Goal: Information Seeking & Learning: Compare options

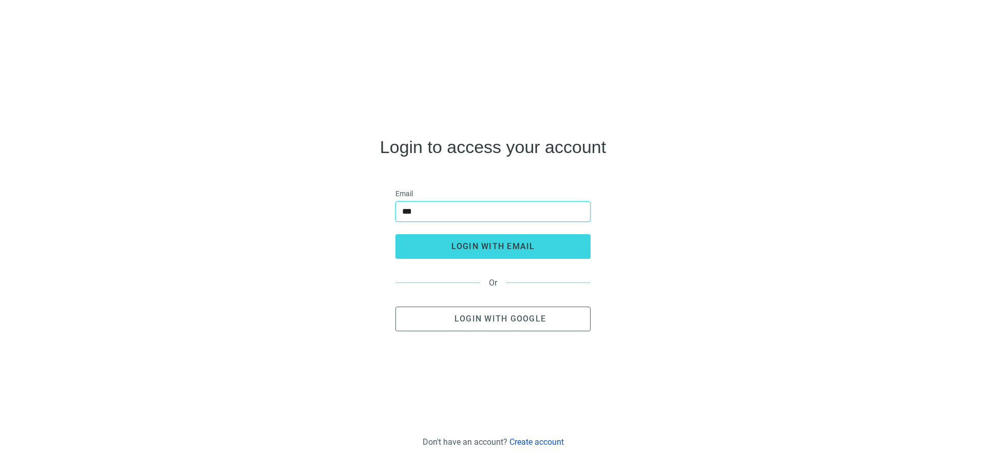
type input "**********"
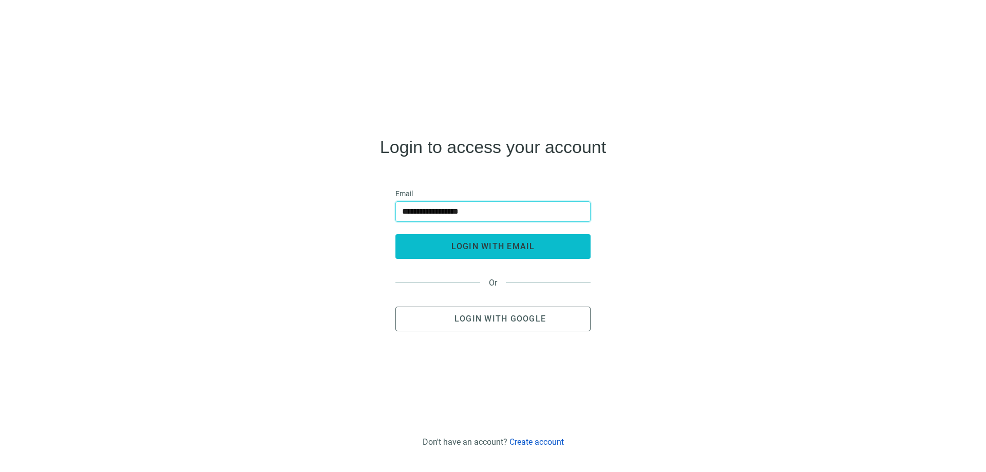
click at [466, 248] on span "login with email" at bounding box center [494, 246] width 84 height 10
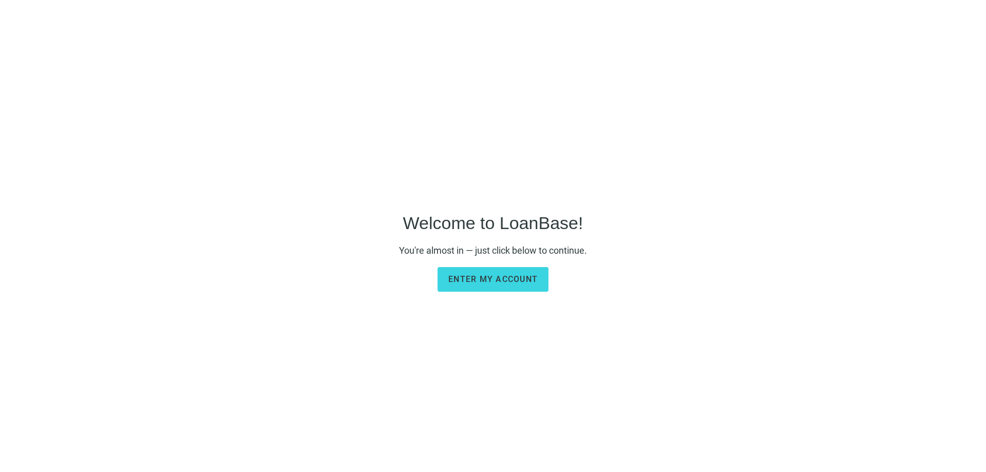
click at [475, 276] on span "Enter my account" at bounding box center [492, 279] width 89 height 10
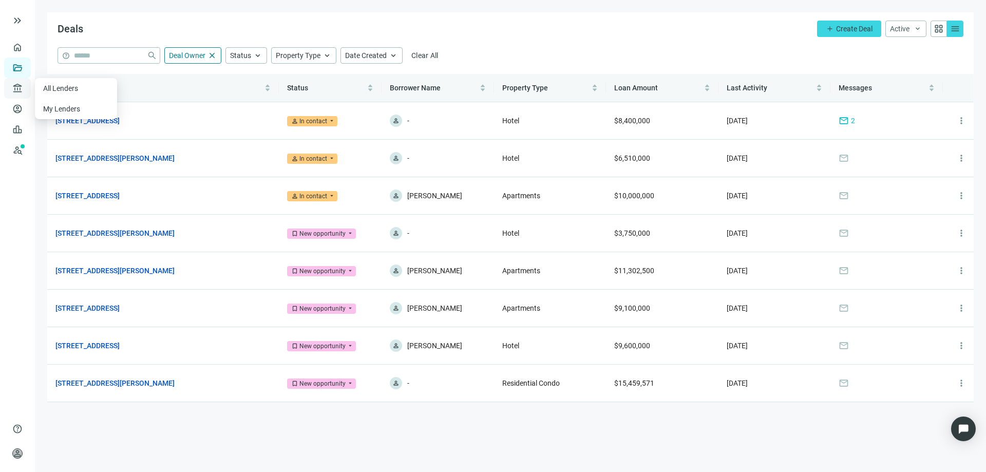
click at [19, 88] on span "account_balance" at bounding box center [15, 88] width 7 height 10
click at [26, 47] on link "Overview" at bounding box center [41, 47] width 30 height 8
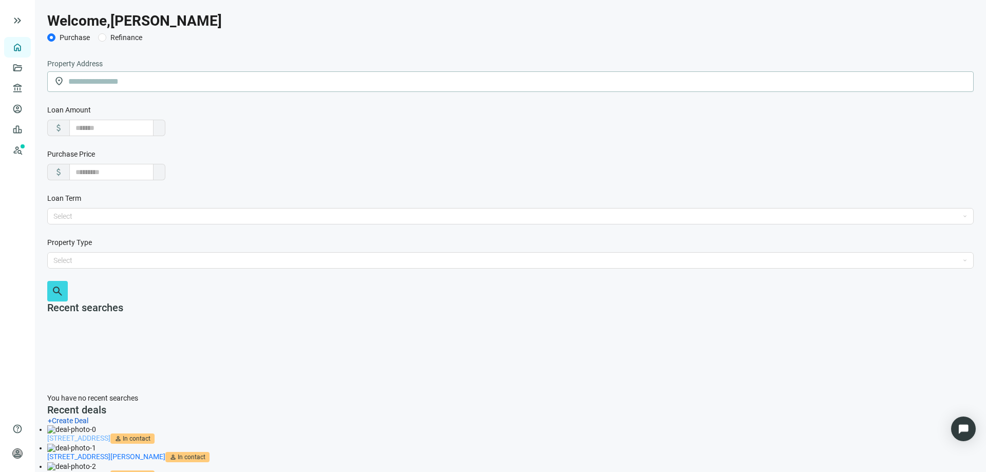
click at [110, 434] on link "[STREET_ADDRESS]" at bounding box center [78, 438] width 63 height 8
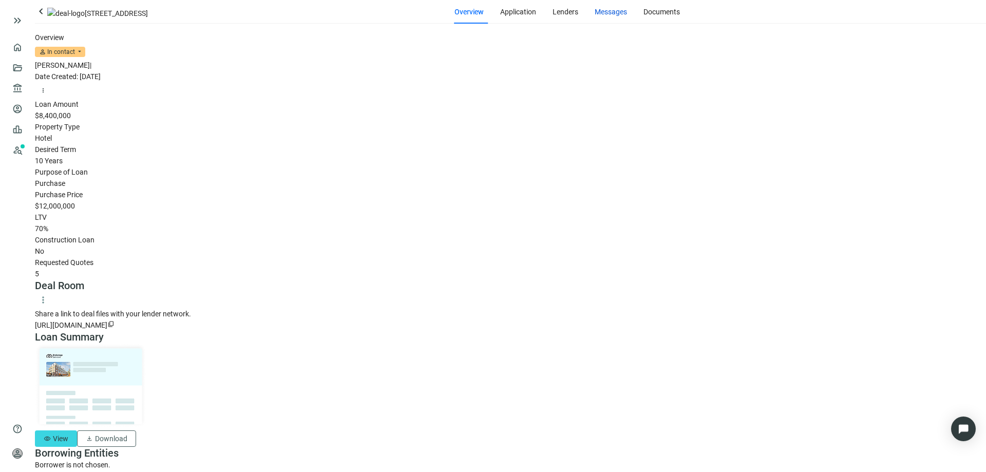
click at [595, 16] on span "Messages" at bounding box center [611, 12] width 32 height 8
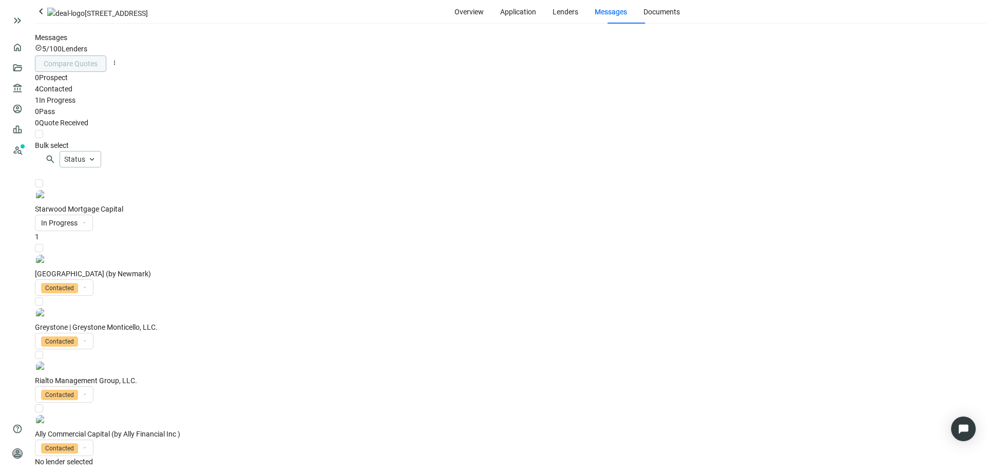
click at [39, 233] on span "1" at bounding box center [37, 237] width 4 height 8
click at [47, 17] on span "keyboard_arrow_left" at bounding box center [41, 11] width 12 height 12
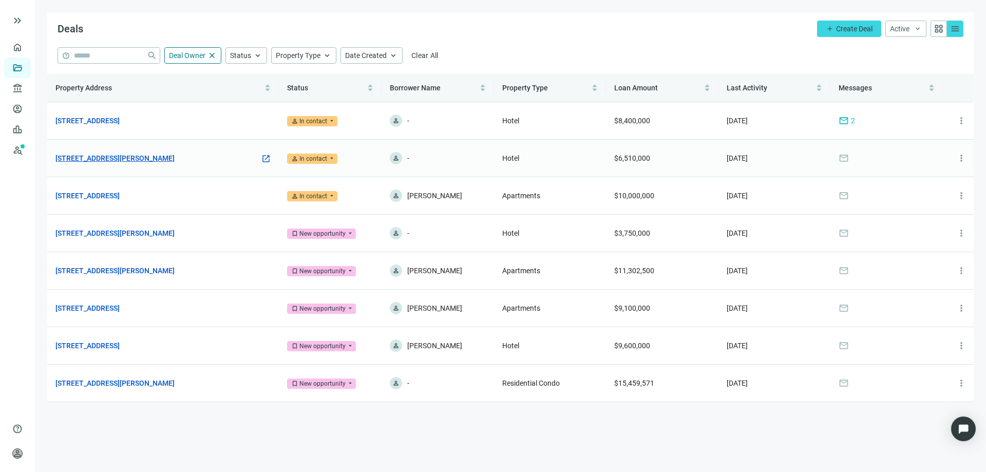
click at [133, 160] on link "[STREET_ADDRESS][PERSON_NAME]" at bounding box center [114, 158] width 119 height 11
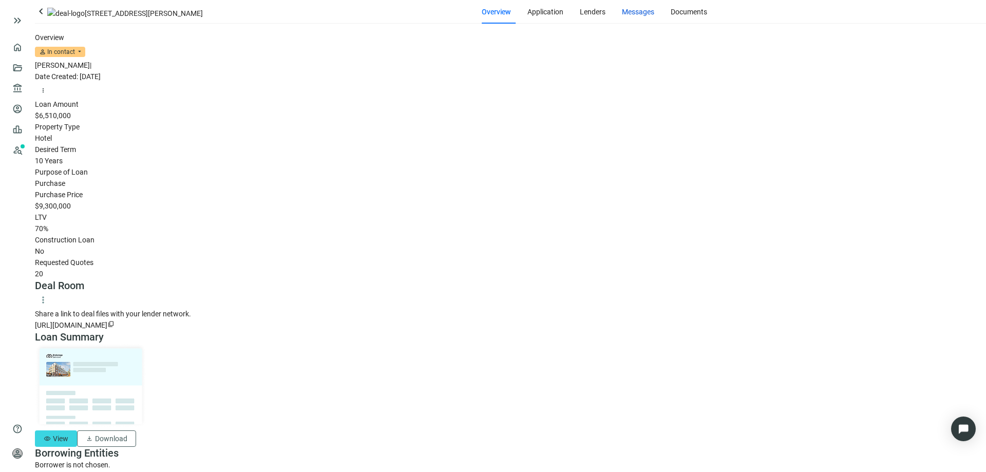
click at [622, 16] on span "Messages" at bounding box center [638, 12] width 32 height 8
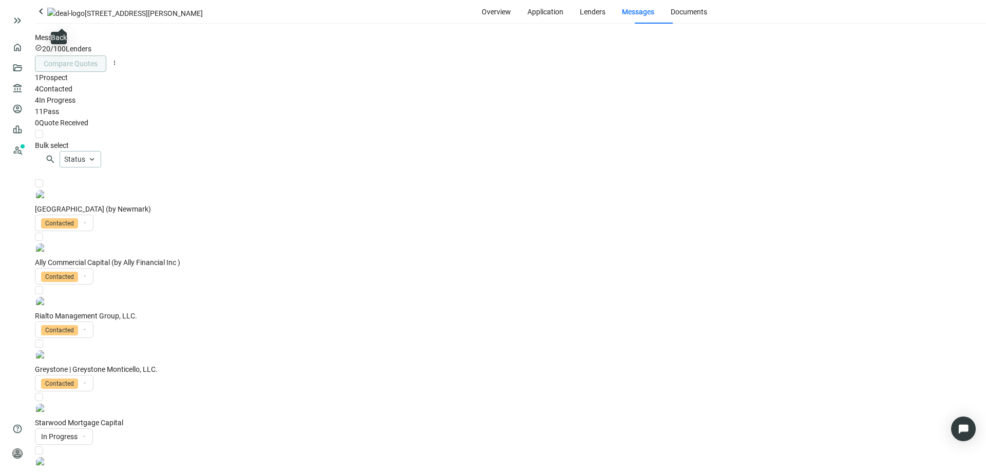
click at [47, 17] on span "keyboard_arrow_left" at bounding box center [41, 11] width 12 height 12
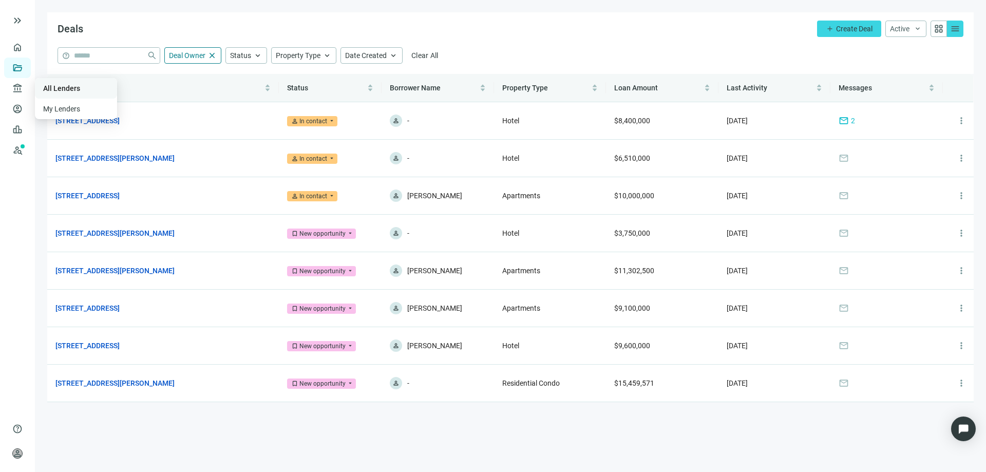
click at [55, 88] on link "All Lenders" at bounding box center [61, 88] width 37 height 8
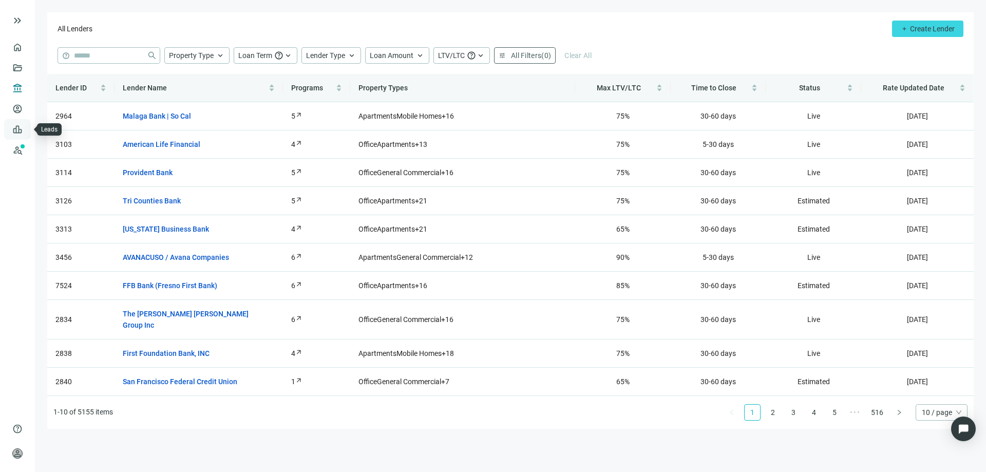
click at [26, 127] on link "Leads" at bounding box center [36, 129] width 20 height 8
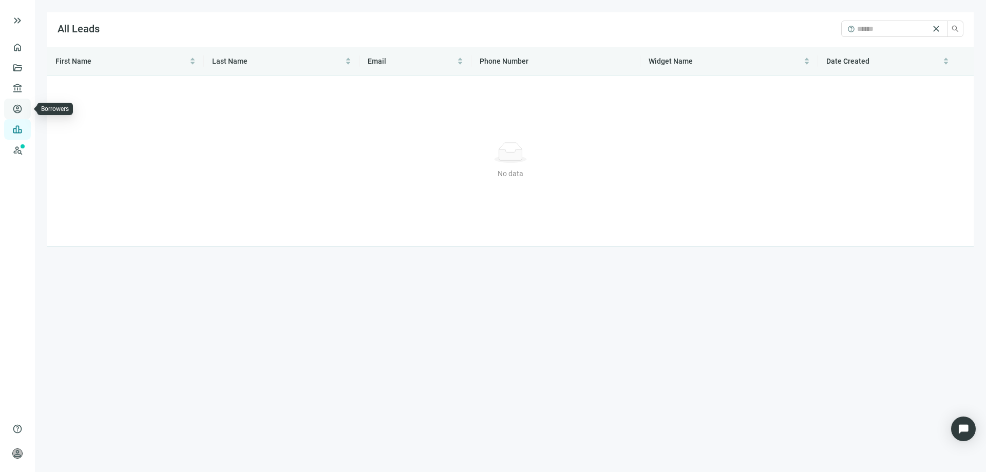
click at [26, 107] on link "Borrowers" at bounding box center [42, 109] width 33 height 8
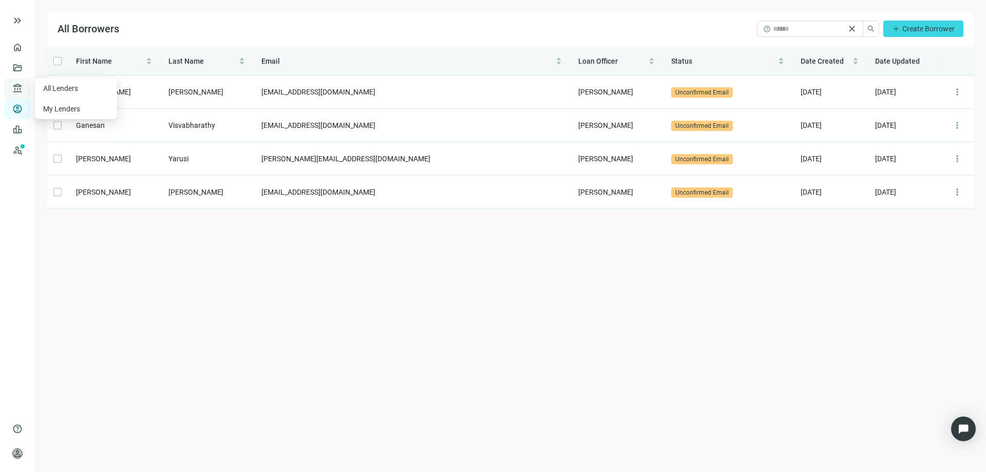
click at [15, 89] on span "account_balance" at bounding box center [15, 88] width 7 height 10
click at [26, 67] on link "Deals" at bounding box center [35, 68] width 18 height 8
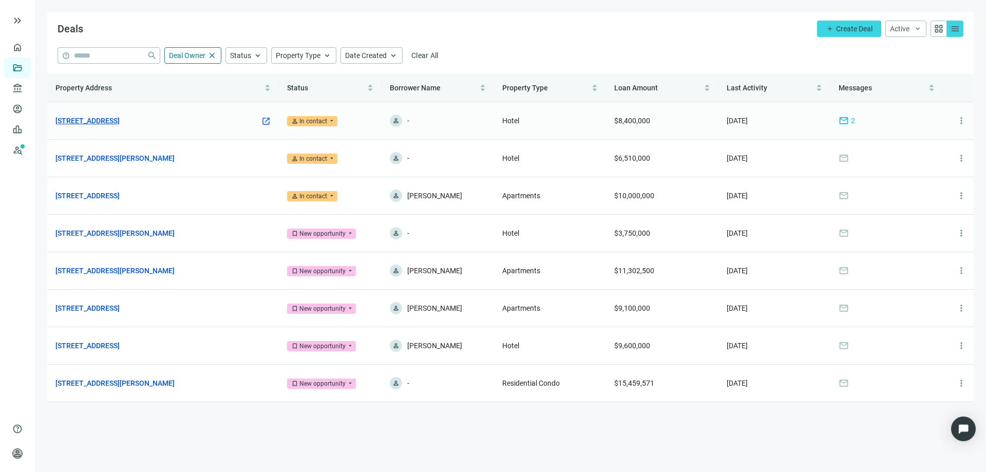
click at [120, 124] on link "2340 Center St, Chattanooga, TN 37421" at bounding box center [87, 120] width 64 height 11
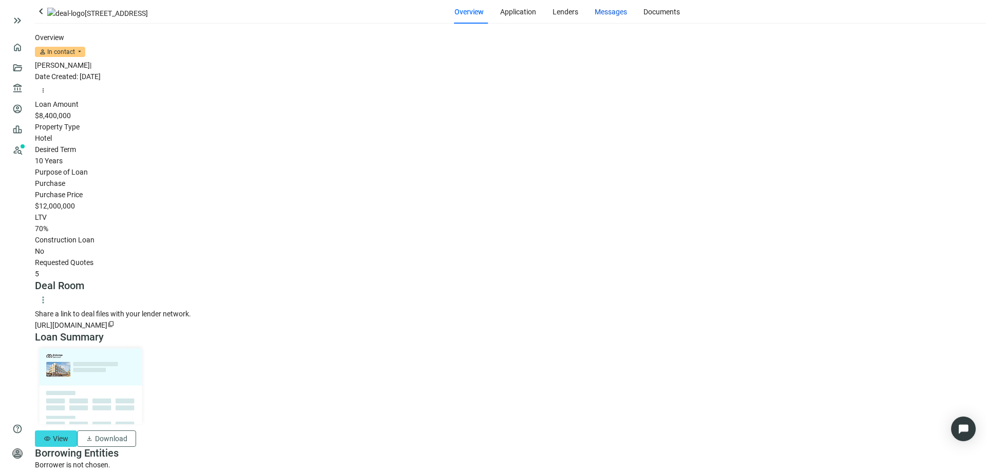
click at [595, 16] on span "Messages" at bounding box center [611, 12] width 32 height 8
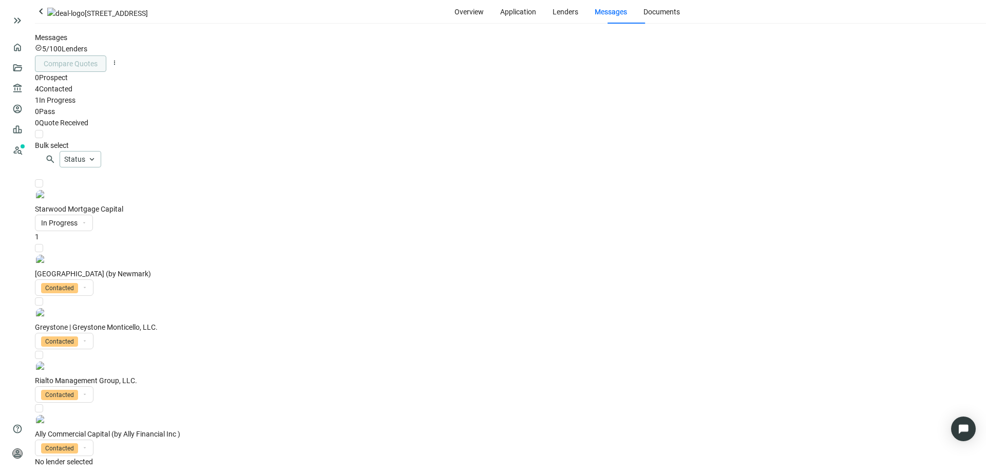
click at [39, 233] on span "1" at bounding box center [37, 237] width 4 height 8
click at [47, 17] on span "keyboard_arrow_left" at bounding box center [41, 11] width 12 height 12
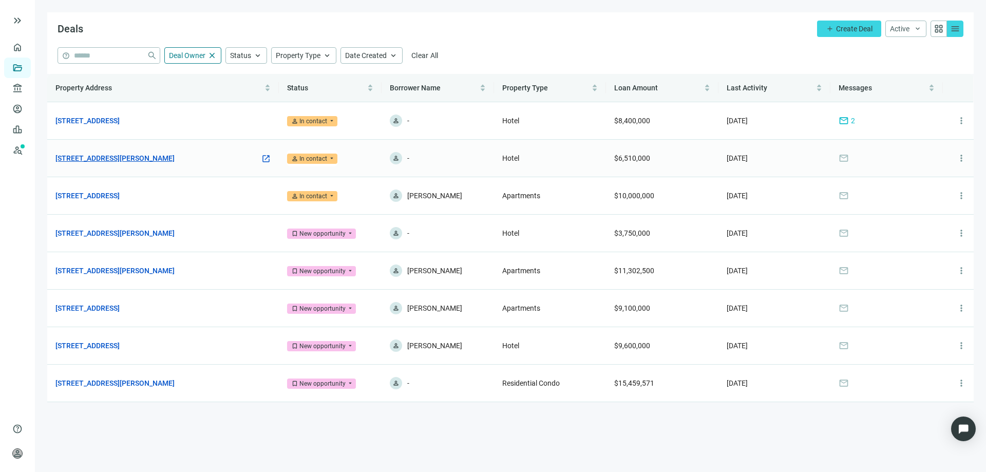
click at [161, 155] on link "561 Chaffee Point Blvd, Jacksonville, FL 32221" at bounding box center [114, 158] width 119 height 11
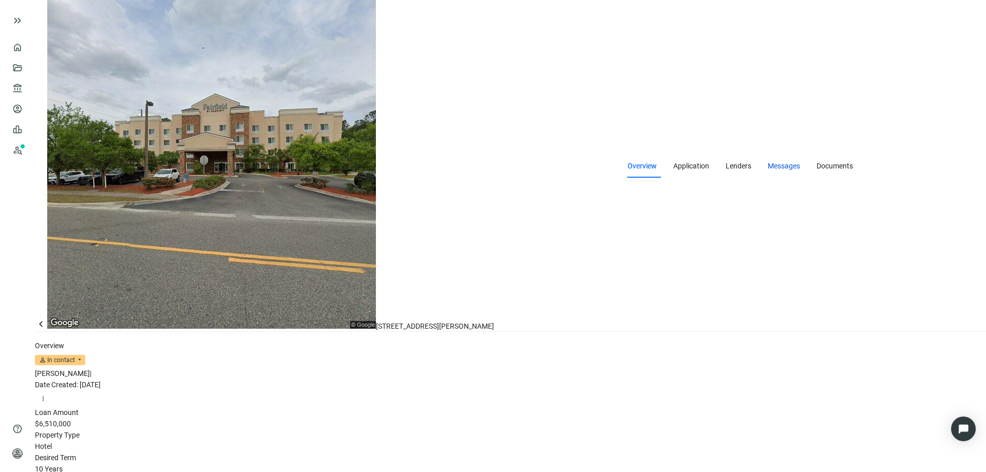
click at [768, 162] on span "Messages" at bounding box center [784, 166] width 32 height 8
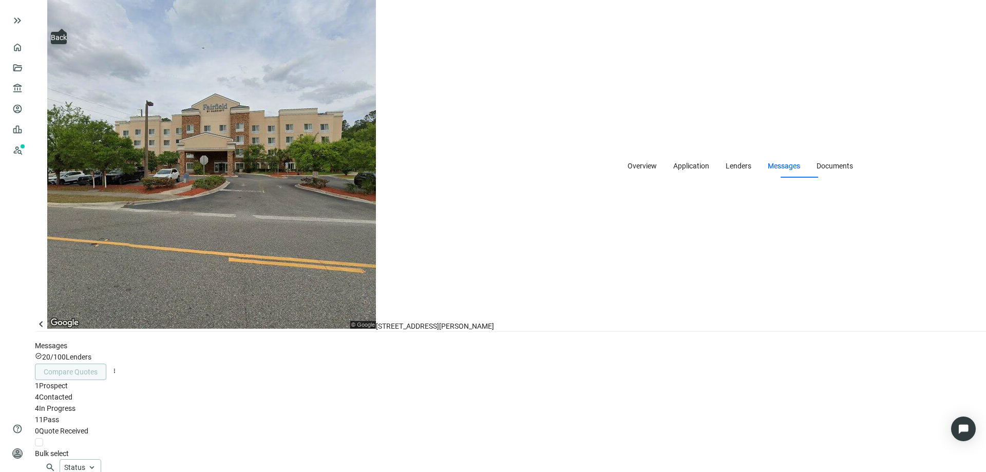
click at [47, 318] on span "keyboard_arrow_left" at bounding box center [41, 324] width 12 height 12
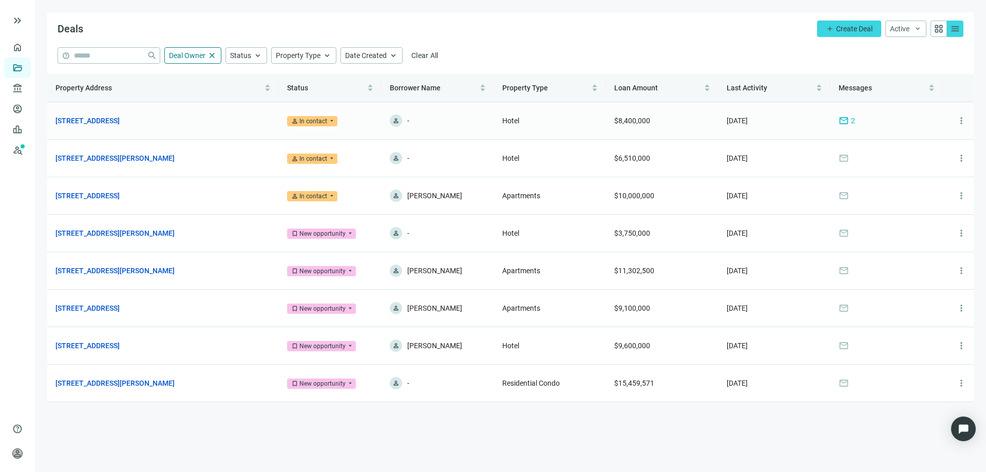
click at [844, 122] on span "mail" at bounding box center [844, 121] width 10 height 10
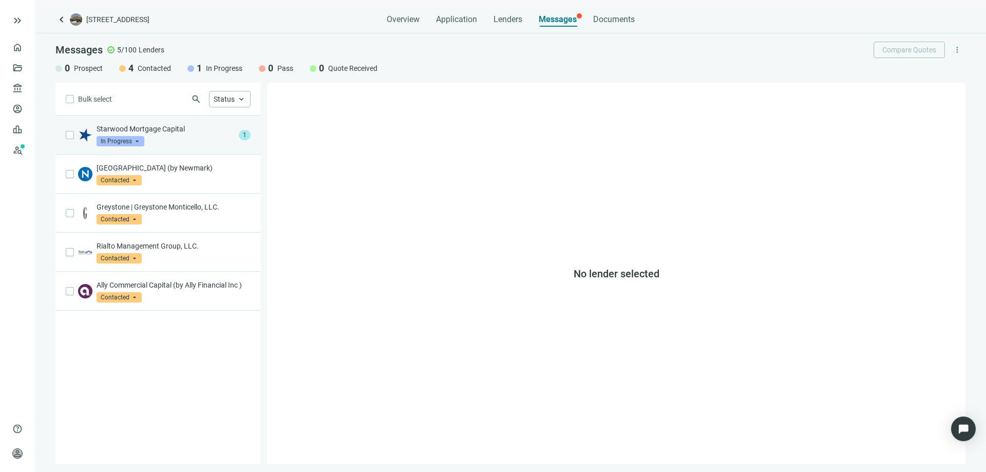
click at [245, 134] on span "1" at bounding box center [245, 135] width 12 height 10
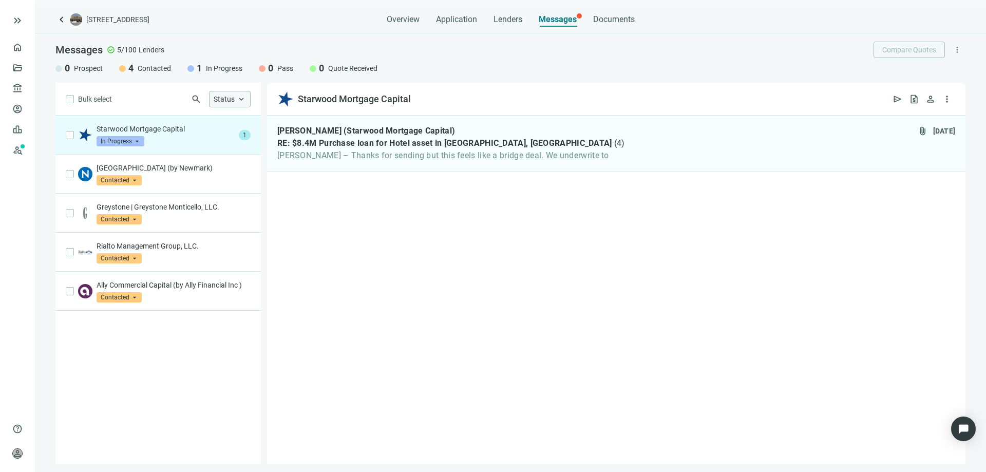
click at [244, 99] on span "keyboard_arrow_up" at bounding box center [241, 99] width 9 height 9
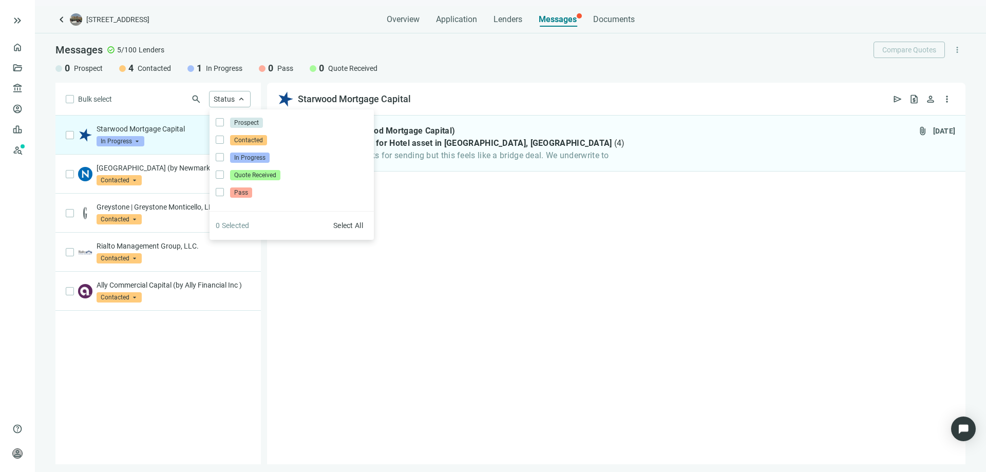
click at [420, 234] on div "Taylor Wood (Starwood Mortgage Capital) RE: $8.4M Purchase loan for Hotel asset…" at bounding box center [616, 290] width 699 height 349
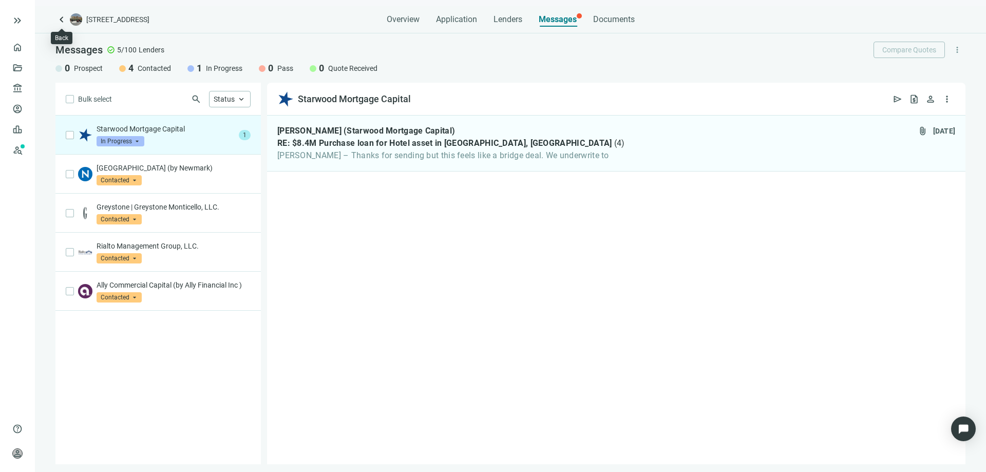
click at [62, 17] on span "keyboard_arrow_left" at bounding box center [61, 19] width 12 height 12
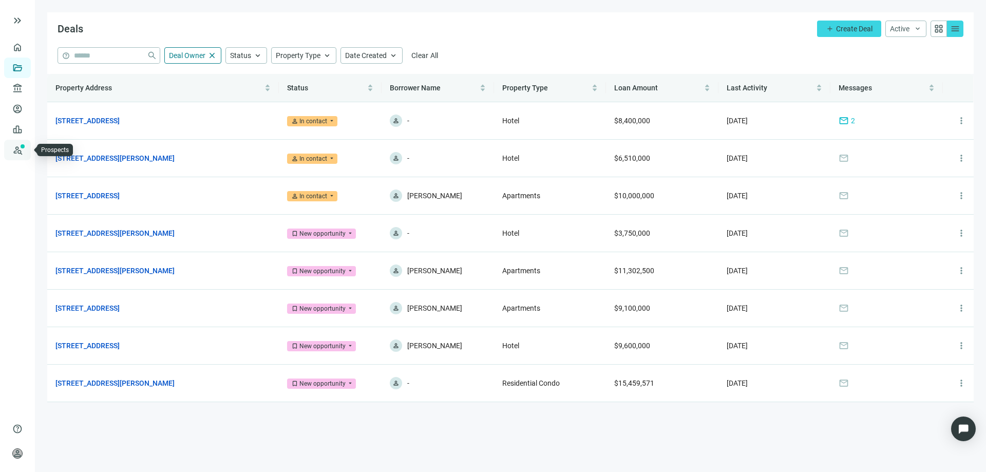
click at [26, 149] on link "Prospects New" at bounding box center [42, 150] width 33 height 21
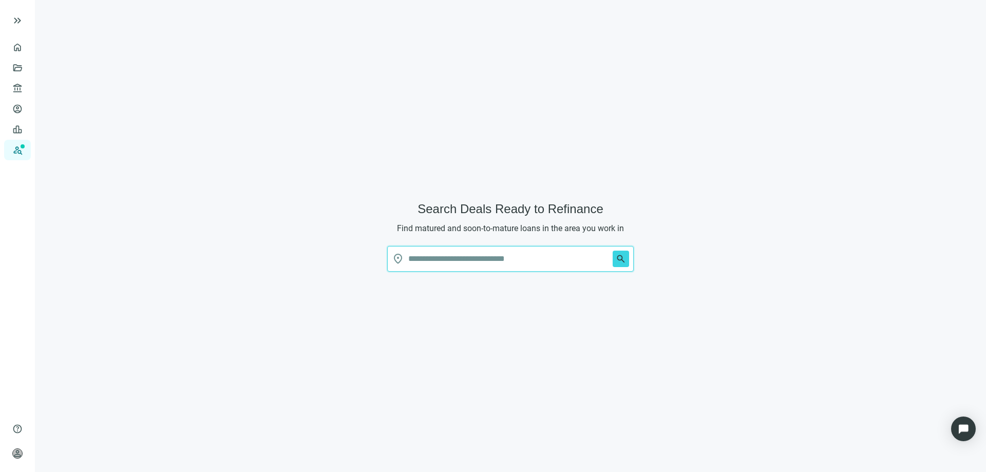
click at [419, 260] on input "text" at bounding box center [508, 259] width 200 height 25
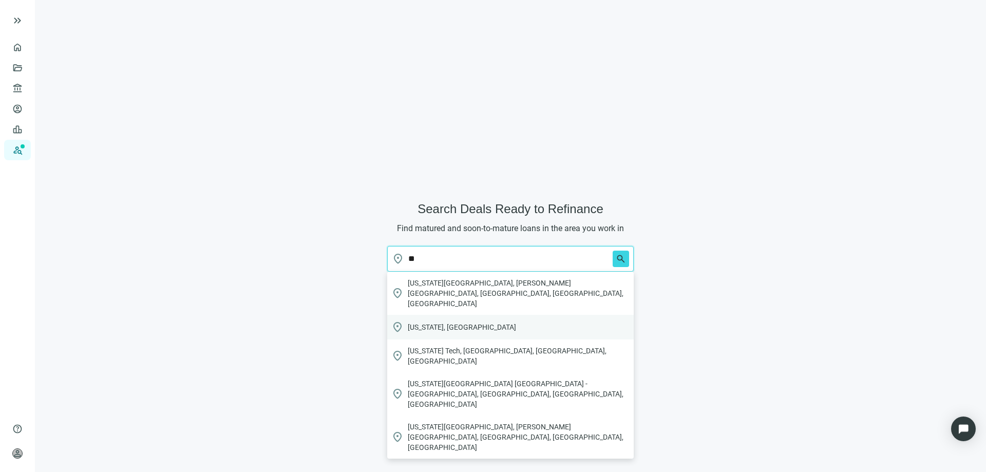
click at [435, 322] on span "Georgia, USA" at bounding box center [462, 327] width 108 height 10
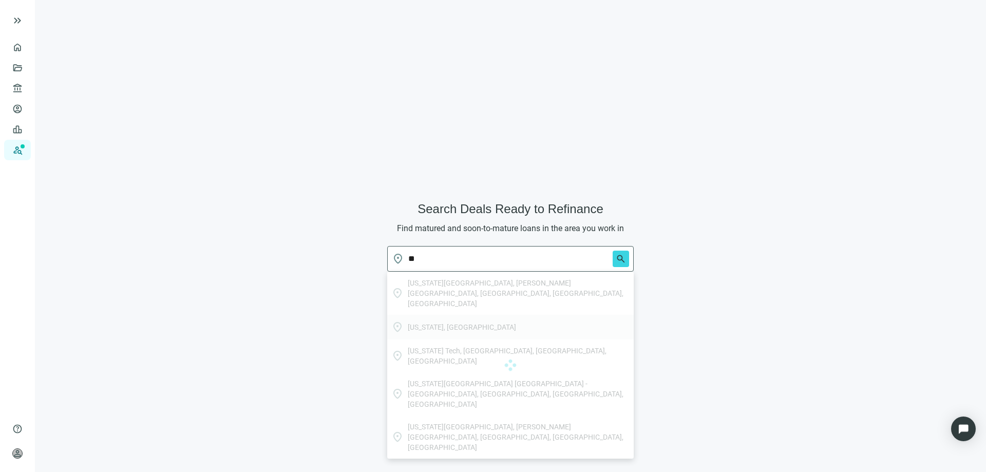
type input "**********"
click at [615, 260] on button "search" at bounding box center [621, 259] width 16 height 16
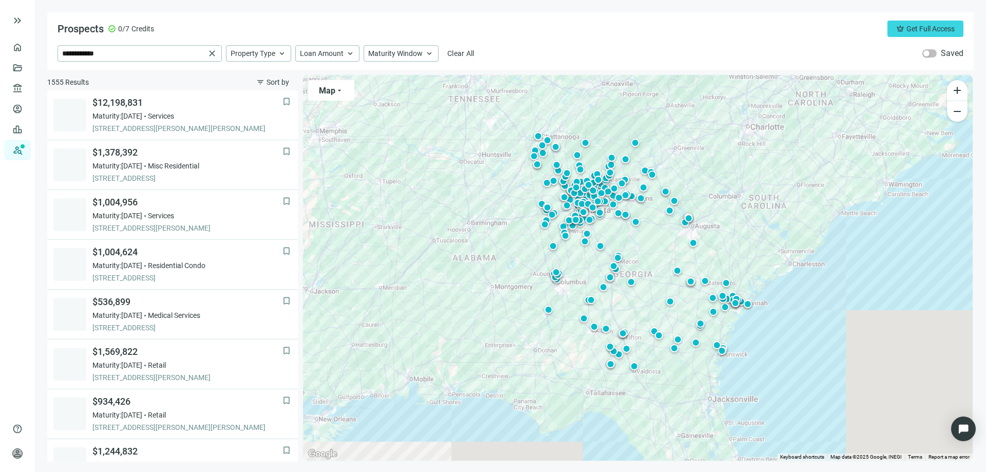
click at [943, 53] on label "Saved" at bounding box center [952, 53] width 23 height 10
click at [932, 53] on span "button" at bounding box center [930, 53] width 14 height 8
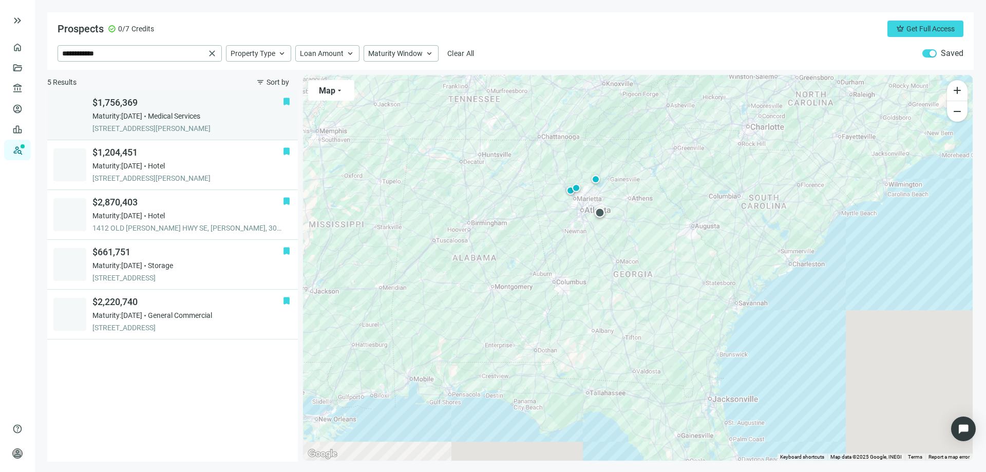
click at [122, 104] on span "$1,756,369" at bounding box center [187, 103] width 190 height 12
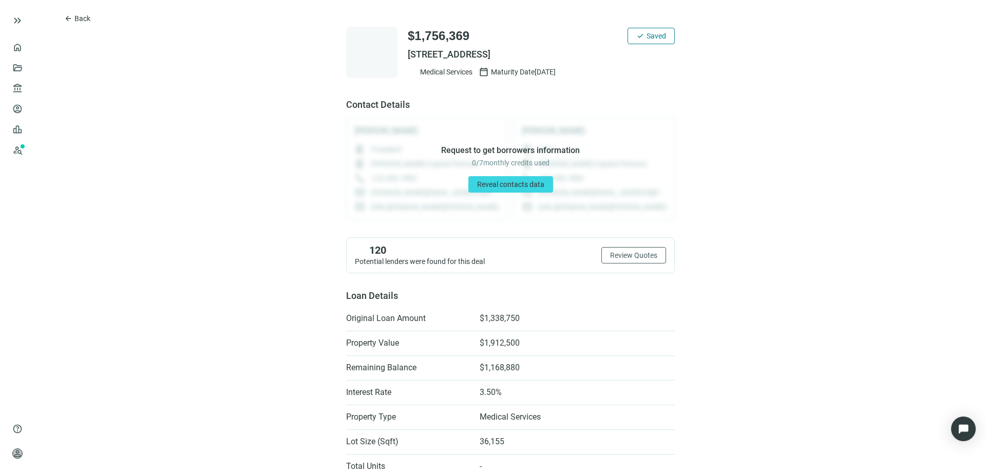
drag, startPoint x: 586, startPoint y: 53, endPoint x: 400, endPoint y: 50, distance: 186.5
click at [400, 50] on div "$1,756,369 check Saved 1920 HIGHWAY 20 SE, CONYERS, GA 30013 Medical Services c…" at bounding box center [510, 52] width 329 height 51
copy span "1920 HIGHWAY 20 SE, CONYERS, GA 30013"
click at [612, 255] on span "Review Quotes" at bounding box center [633, 255] width 47 height 8
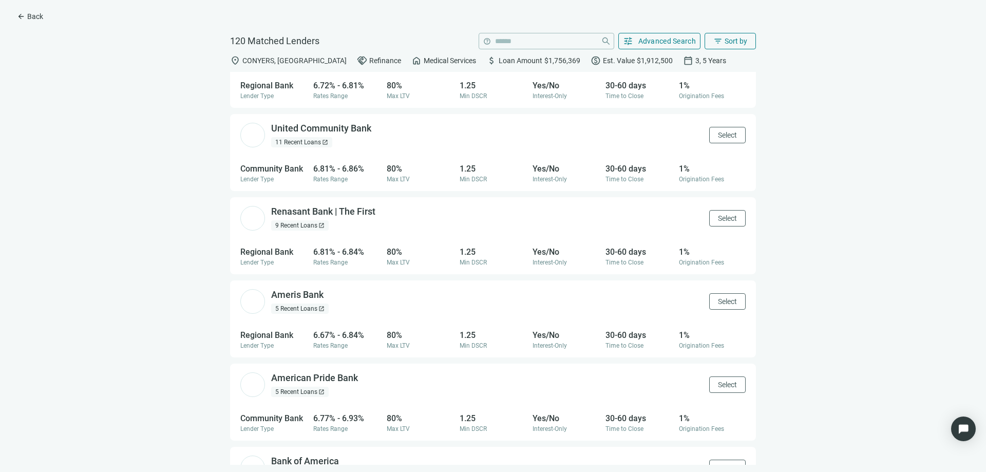
scroll to position [925, 0]
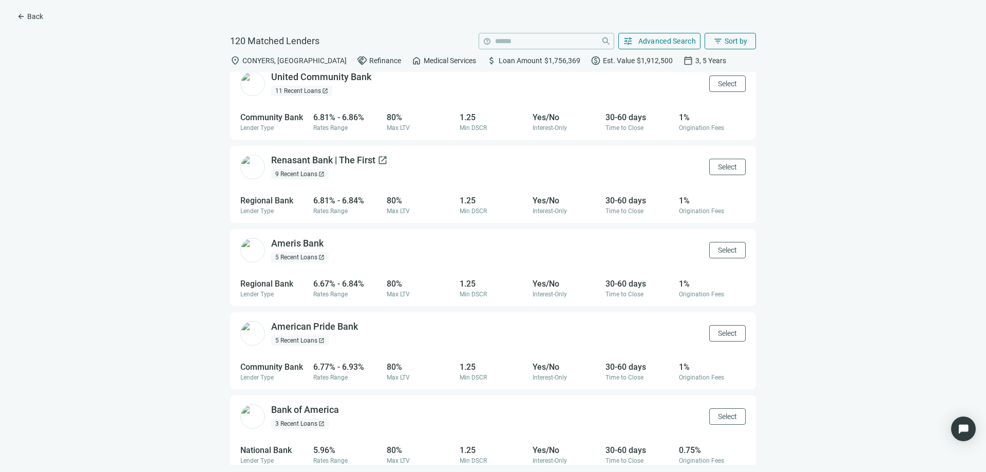
click at [328, 161] on div "Renasant Bank | The First open_in_new" at bounding box center [329, 160] width 117 height 13
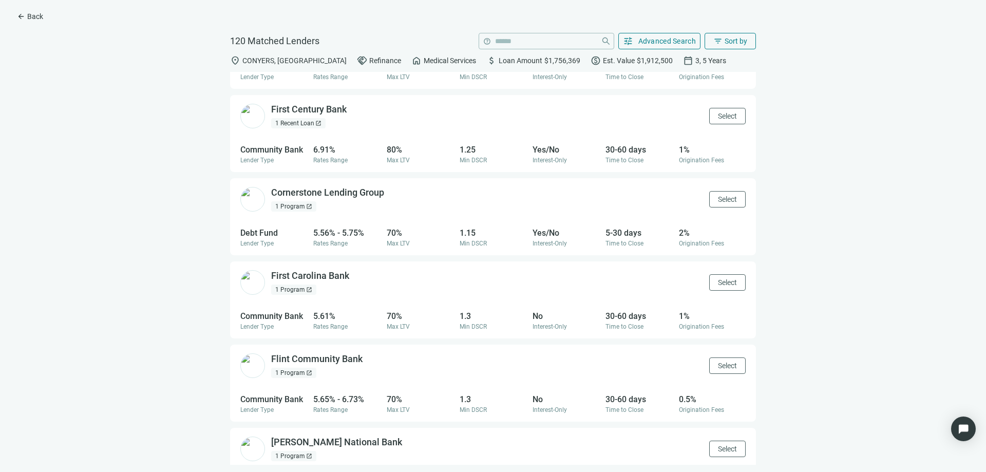
scroll to position [3628, 0]
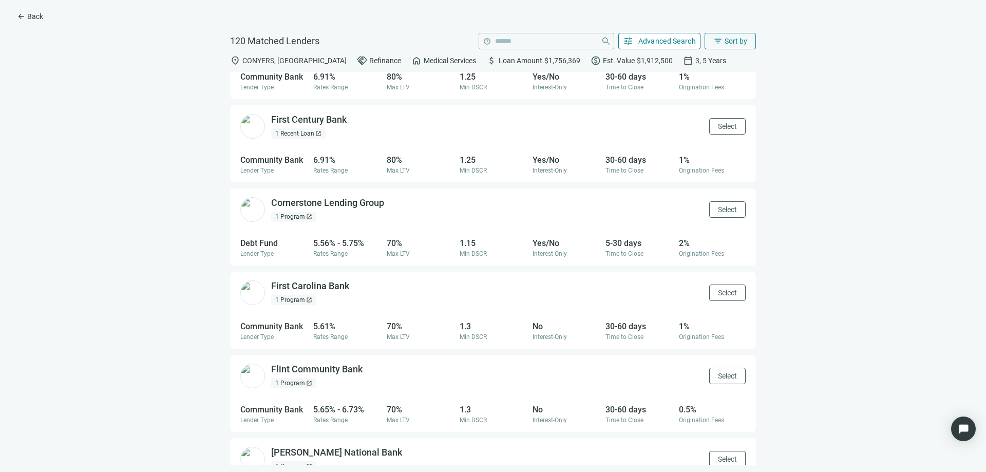
click at [634, 46] on button "tune Advanced Search" at bounding box center [660, 41] width 83 height 16
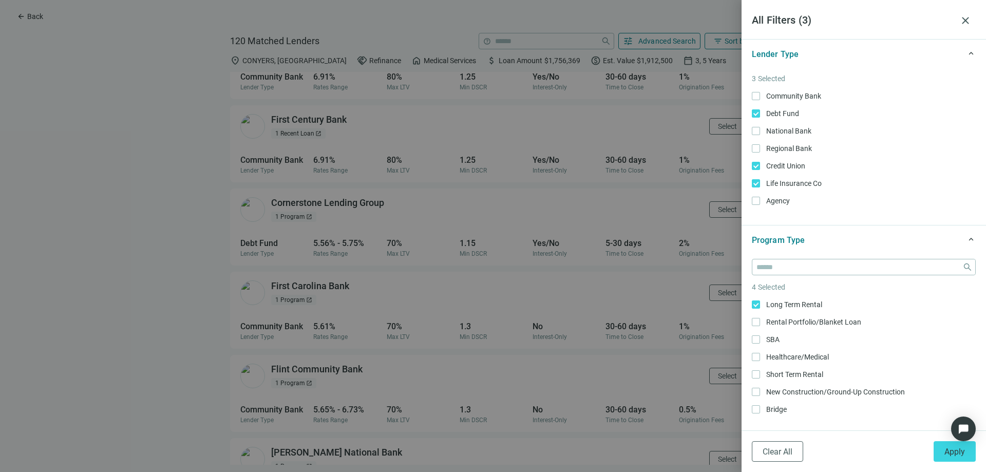
click at [718, 164] on div at bounding box center [493, 236] width 986 height 472
click at [102, 285] on div at bounding box center [493, 236] width 986 height 472
click at [29, 15] on div at bounding box center [493, 236] width 986 height 472
click at [964, 25] on span "close" at bounding box center [966, 20] width 12 height 12
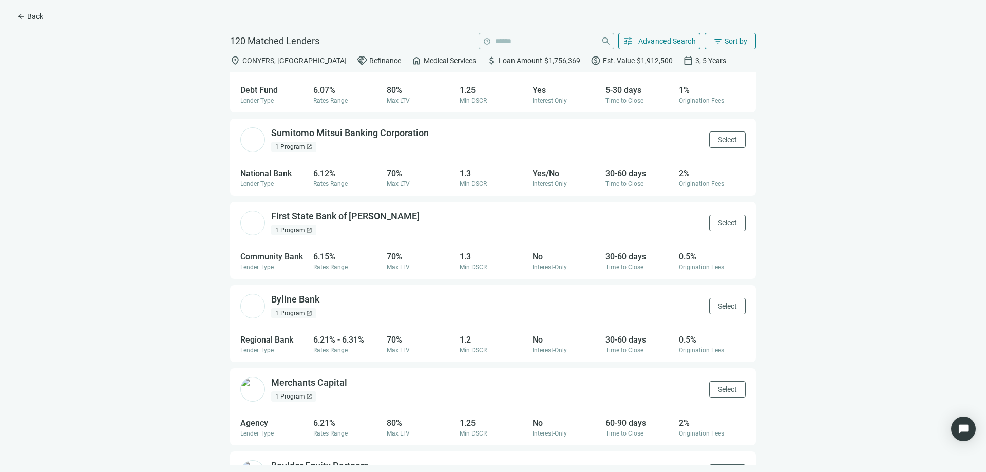
scroll to position [4748, 0]
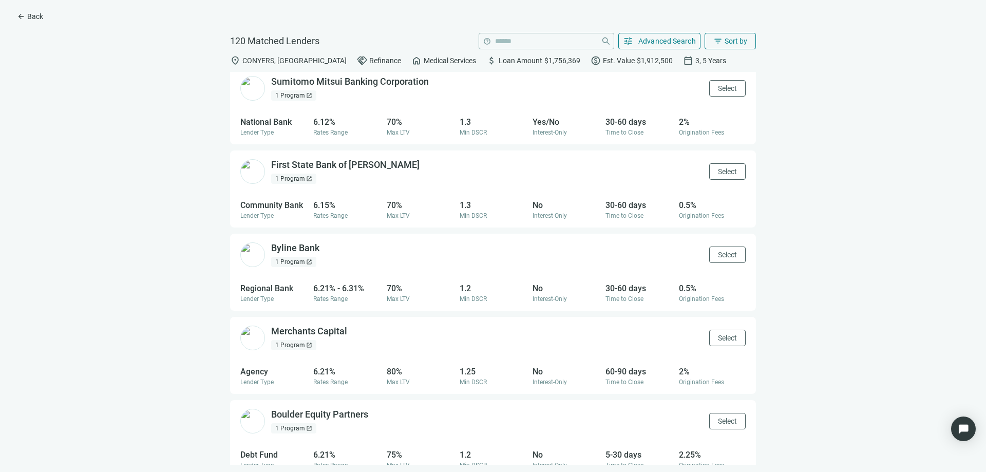
drag, startPoint x: 736, startPoint y: 216, endPoint x: 714, endPoint y: 233, distance: 27.9
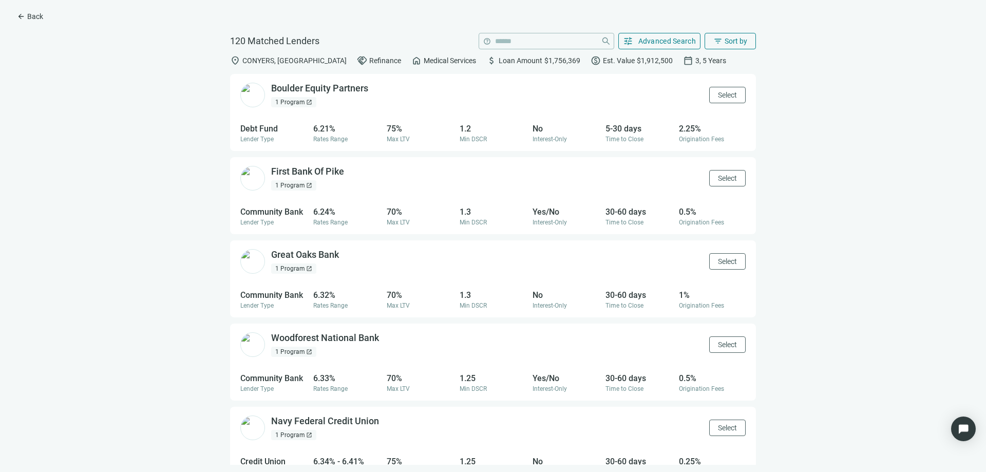
scroll to position [5057, 0]
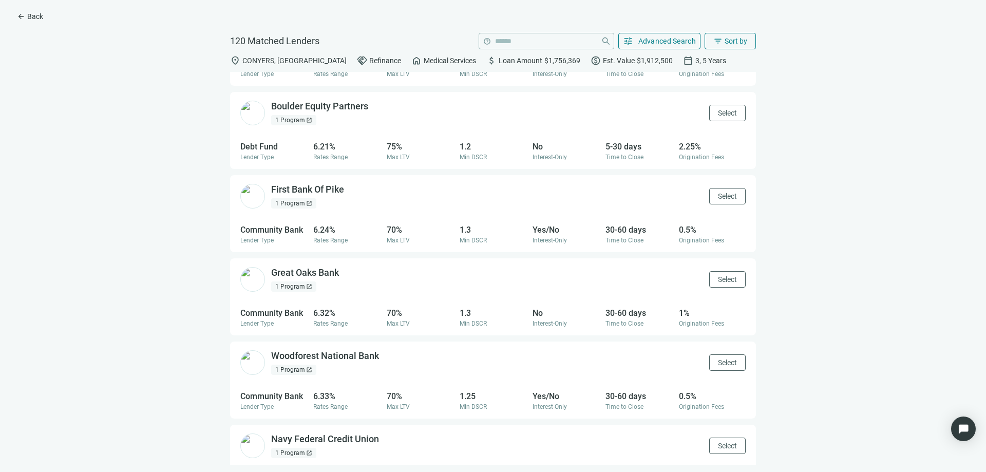
drag, startPoint x: 332, startPoint y: 294, endPoint x: 192, endPoint y: 361, distance: 154.9
click at [192, 361] on div "Morris Bank open_in_new 11 Recent Loans open_in_new 1 Program open_in_new Selec…" at bounding box center [493, 268] width 970 height 393
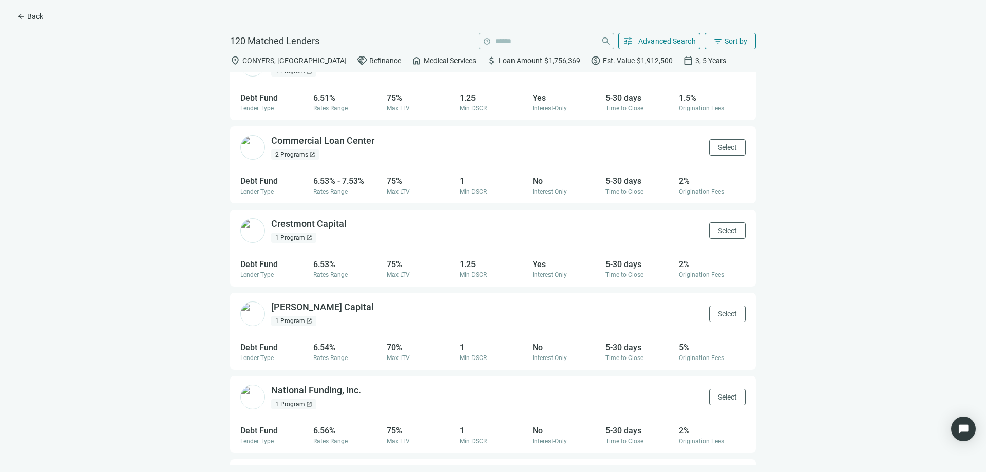
scroll to position [5581, 0]
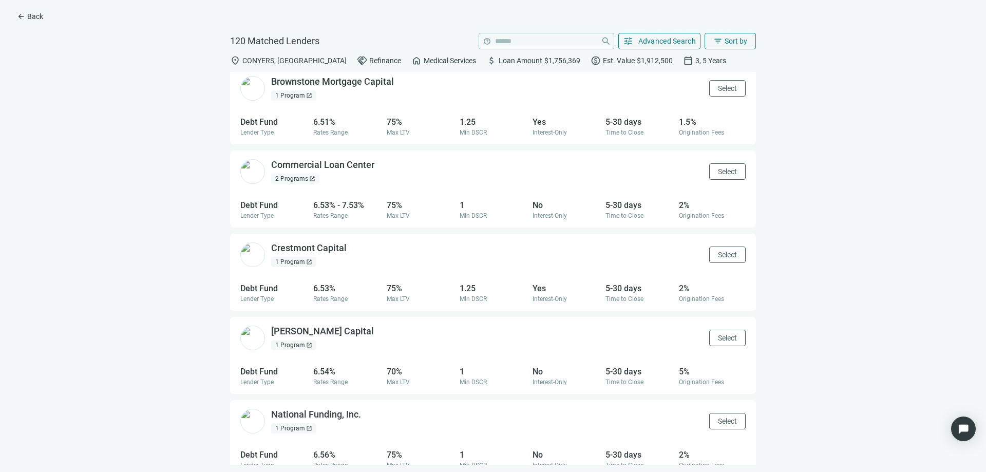
drag, startPoint x: 342, startPoint y: 383, endPoint x: 230, endPoint y: 431, distance: 121.8
drag, startPoint x: 230, startPoint y: 431, endPoint x: 140, endPoint y: 306, distance: 154.0
click at [140, 306] on div "Morris Bank open_in_new 11 Recent Loans open_in_new 1 Program open_in_new Selec…" at bounding box center [493, 268] width 970 height 393
click at [312, 81] on div "Brownstone Mortgage Capital open_in_new" at bounding box center [338, 82] width 135 height 13
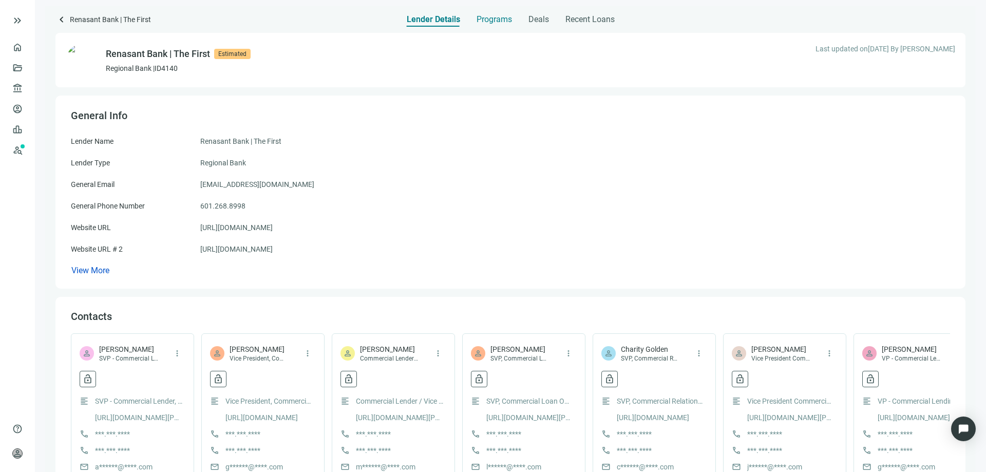
click at [485, 20] on span "Programs" at bounding box center [494, 19] width 35 height 10
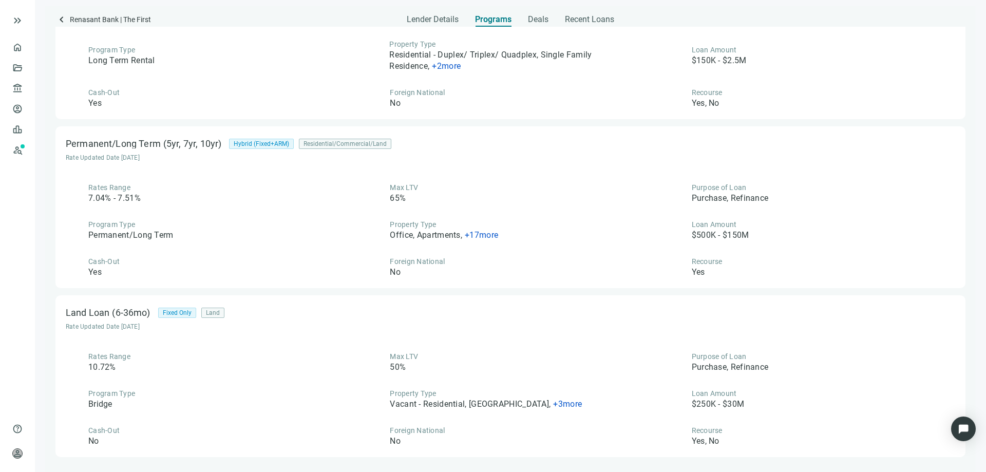
scroll to position [411, 0]
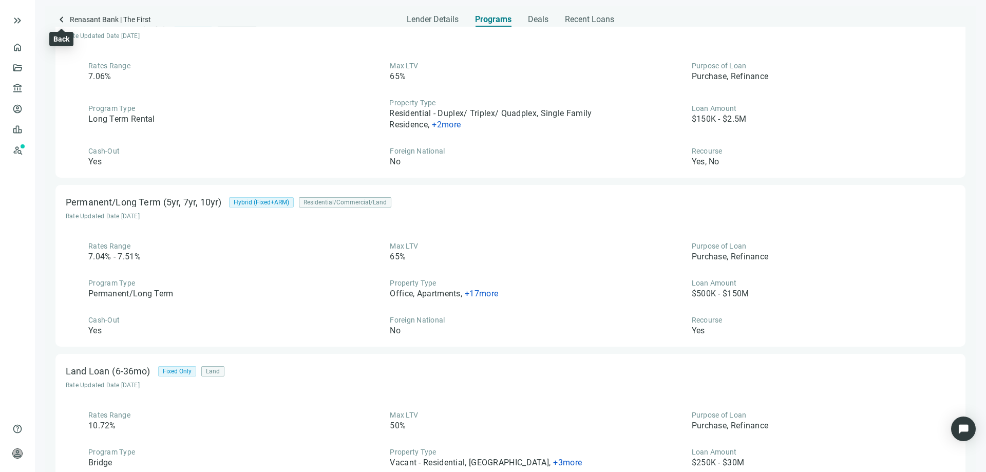
click at [61, 22] on span "keyboard_arrow_left" at bounding box center [61, 19] width 12 height 12
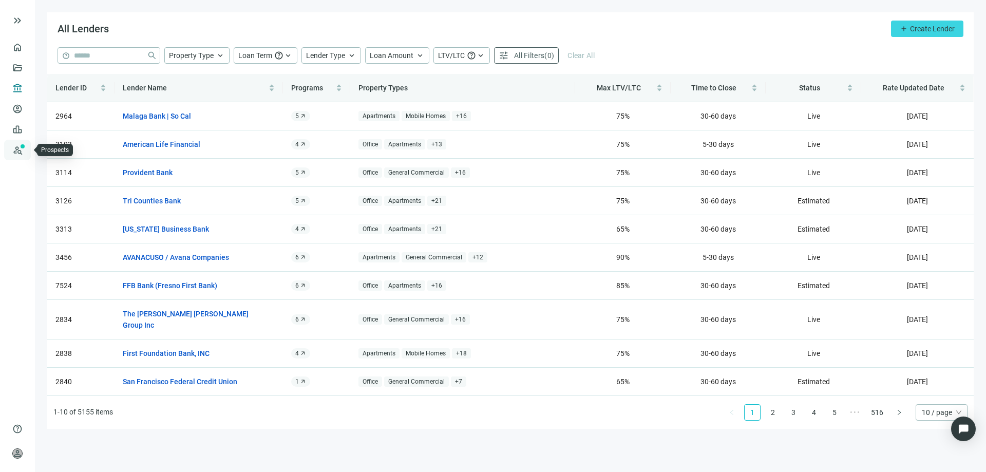
click at [26, 153] on link "Prospects New" at bounding box center [42, 150] width 33 height 21
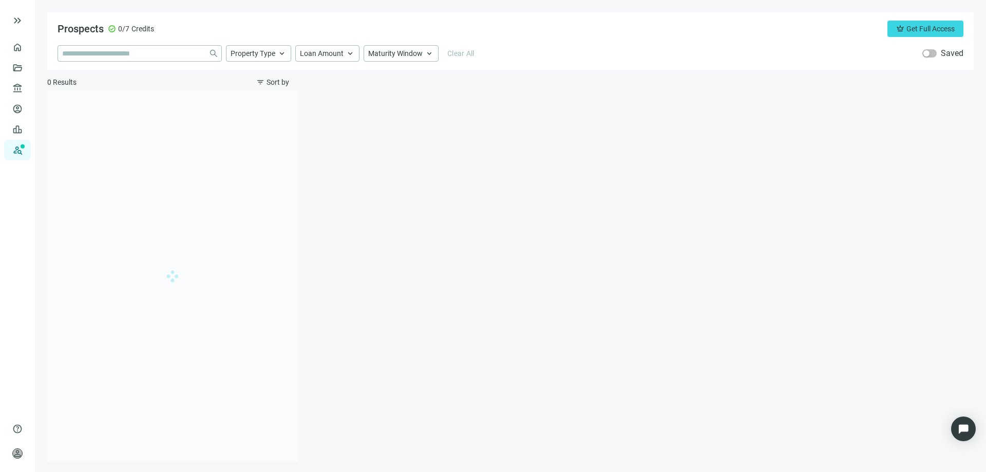
type input "**********"
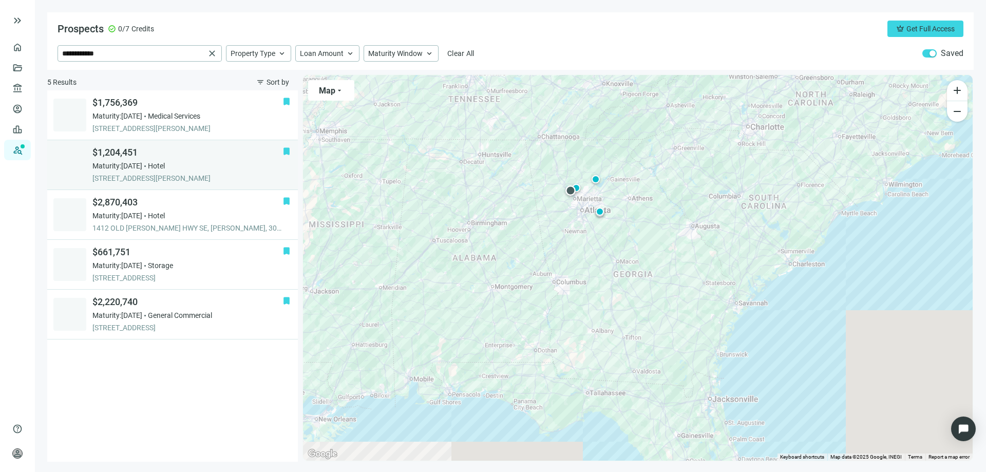
click at [122, 154] on span "$1,204,451" at bounding box center [187, 152] width 190 height 12
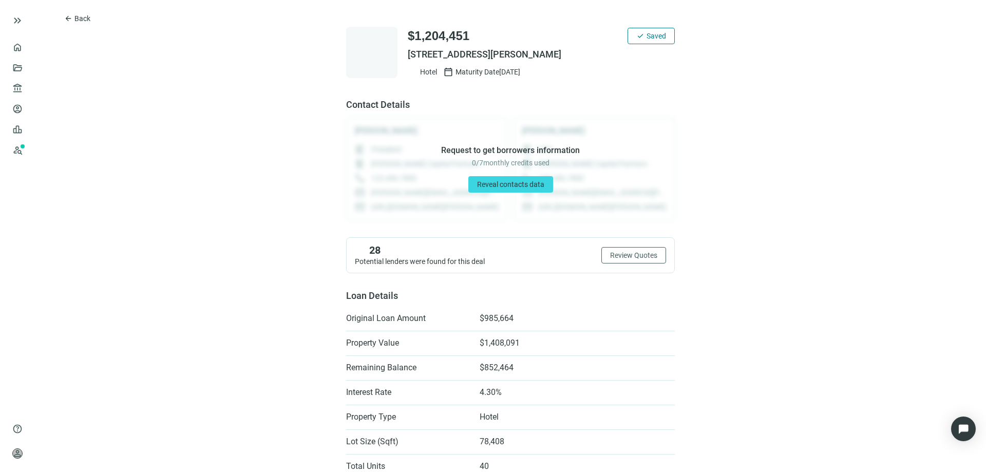
drag, startPoint x: 598, startPoint y: 54, endPoint x: 405, endPoint y: 57, distance: 193.7
click at [408, 57] on span "3027 COBB PKWY NW, KENNESAW, GA 30152" at bounding box center [541, 54] width 267 height 12
copy span "3027 COBB PKWY NW, KENNESAW, GA 30152"
click at [69, 20] on span "arrow_back" at bounding box center [68, 18] width 8 height 8
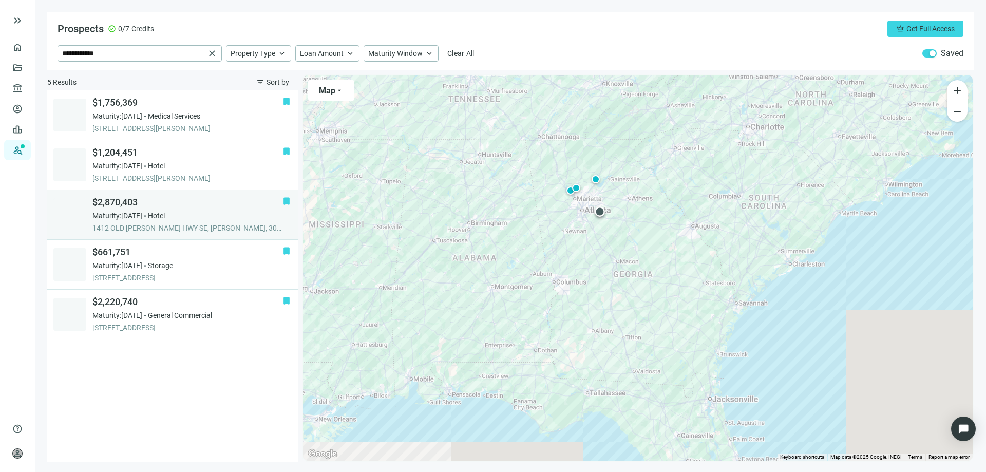
click at [122, 205] on span "$2,870,403" at bounding box center [187, 202] width 190 height 12
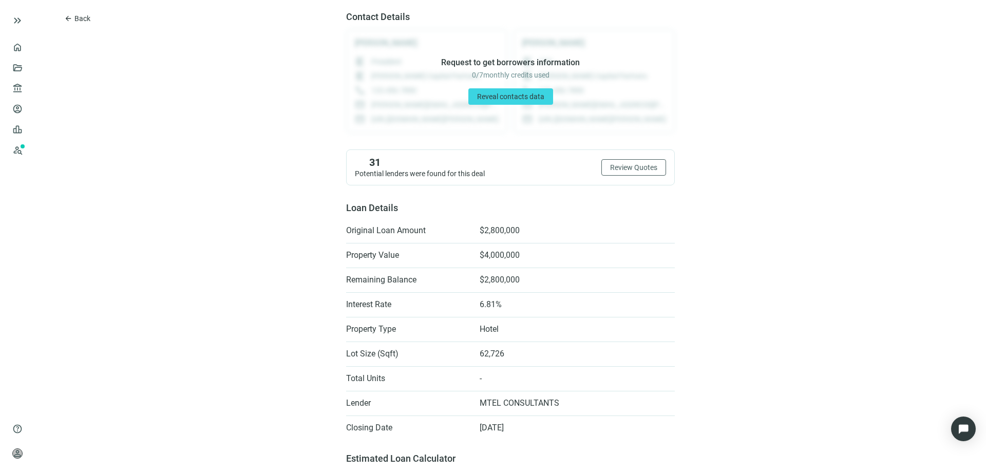
scroll to position [51, 0]
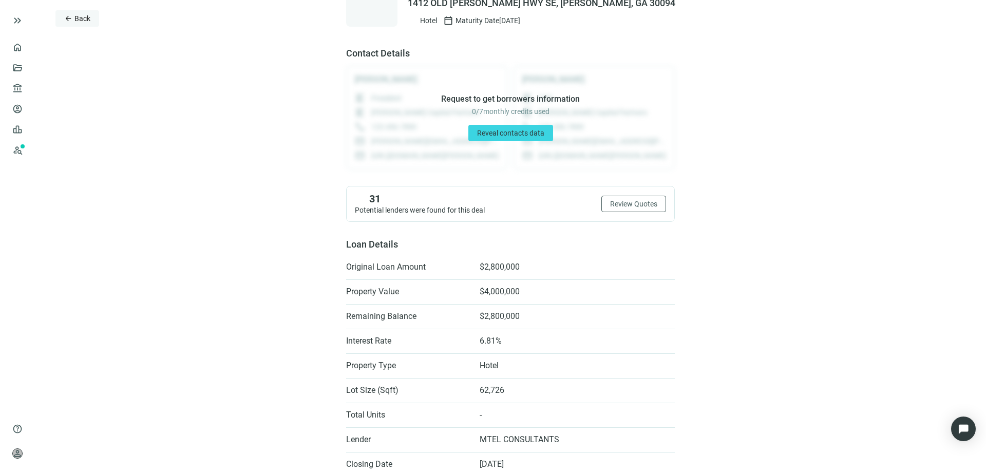
click at [79, 18] on span "Back" at bounding box center [82, 18] width 16 height 8
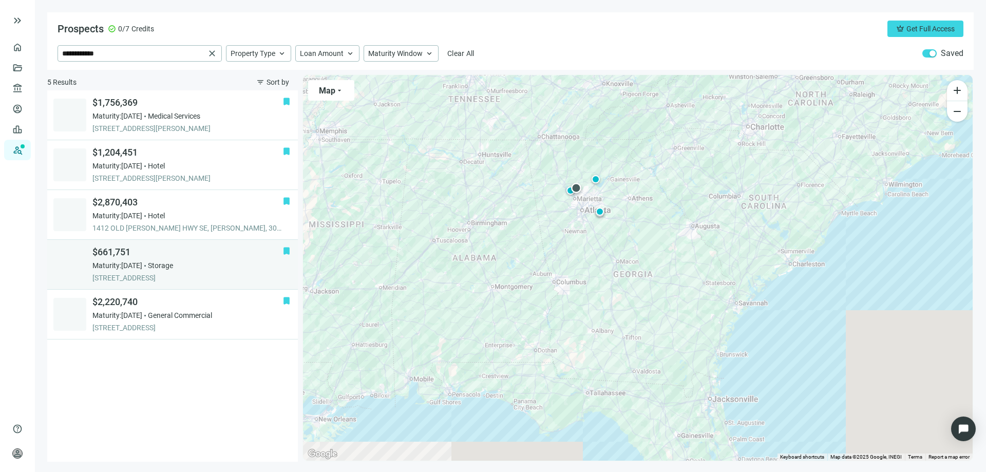
click at [112, 250] on span "$661,751" at bounding box center [187, 252] width 190 height 12
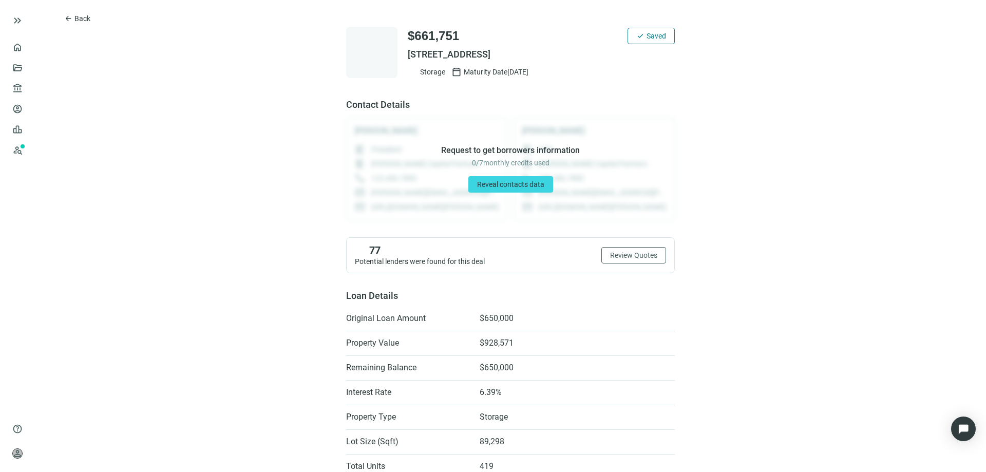
drag, startPoint x: 579, startPoint y: 55, endPoint x: 382, endPoint y: 61, distance: 197.9
click at [382, 61] on div "$661,751 check Saved 4945 CANTON RD, MARIETTA, GA 30066 Storage calendar_today …" at bounding box center [510, 52] width 329 height 51
drag, startPoint x: 576, startPoint y: 54, endPoint x: 402, endPoint y: 58, distance: 174.2
click at [402, 58] on div "$661,751 check Saved 4945 CANTON RD, MARIETTA, GA 30066 Storage calendar_today …" at bounding box center [510, 52] width 329 height 51
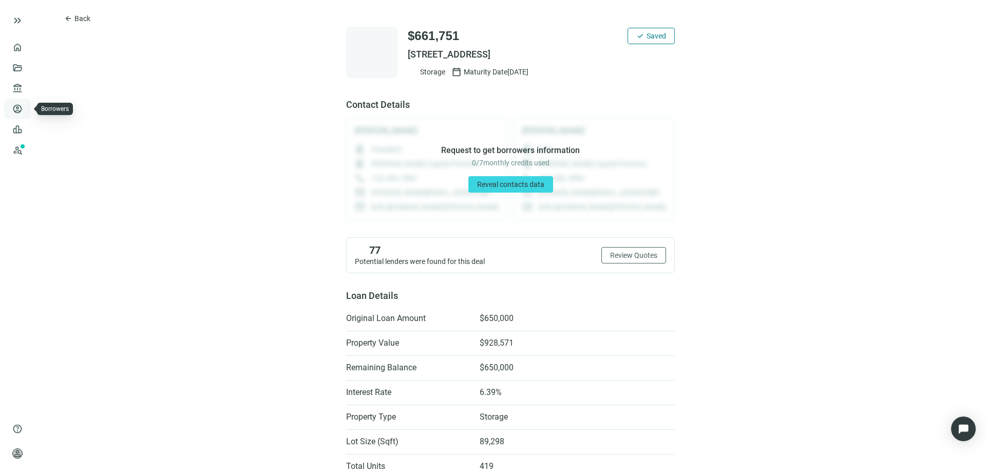
copy span "4945 CANTON RD, MARIETTA, GA 30066"
click at [68, 20] on span "arrow_back" at bounding box center [68, 18] width 8 height 8
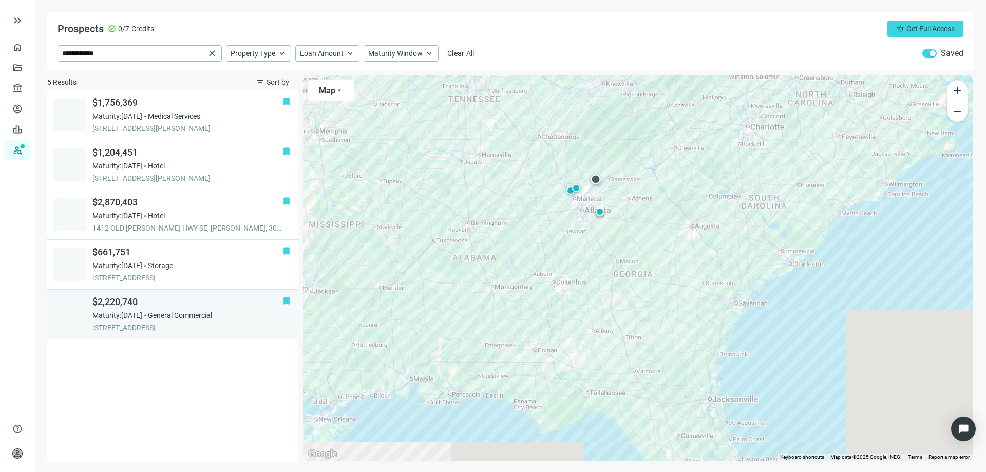
click at [122, 306] on span "$2,220,740" at bounding box center [187, 302] width 190 height 12
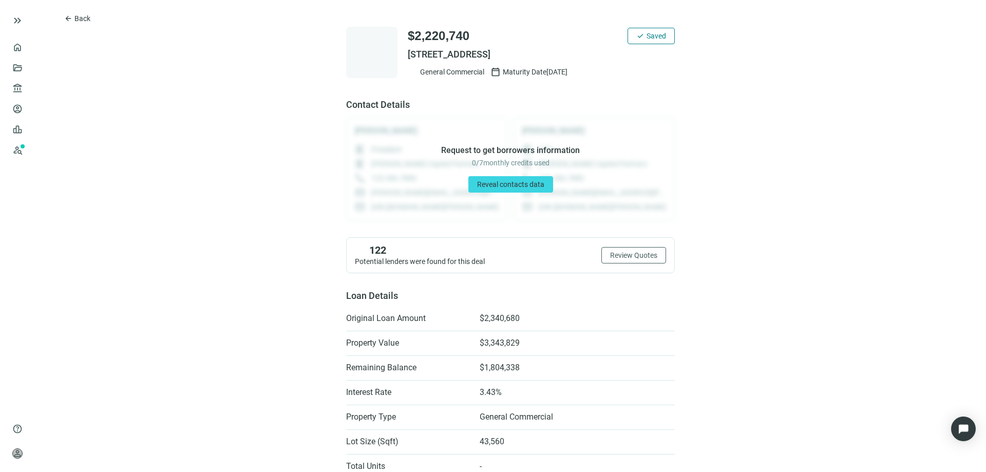
drag, startPoint x: 573, startPoint y: 50, endPoint x: 404, endPoint y: 50, distance: 169.0
click at [408, 50] on span "2750 ANTIOCH RD, CUMMING, GA 30040" at bounding box center [541, 54] width 267 height 12
copy span "2750 ANTIOCH RD, CUMMING, GA 30040"
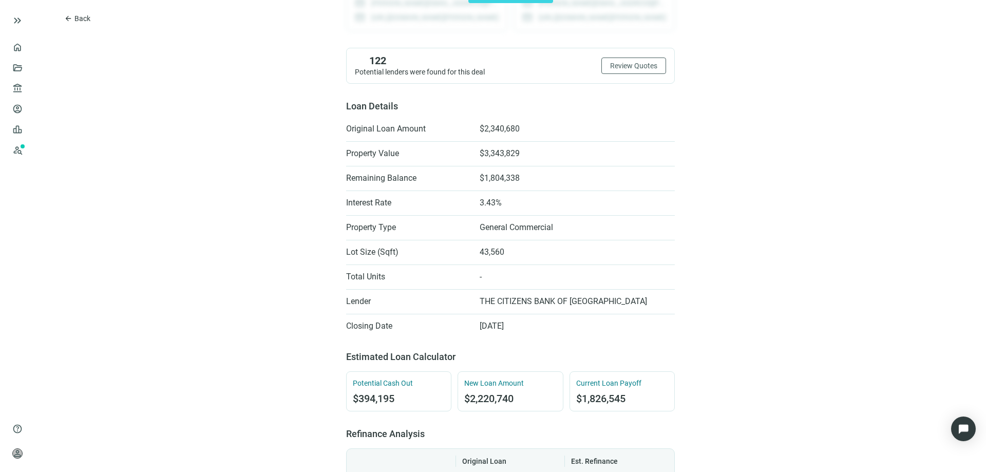
scroll to position [205, 0]
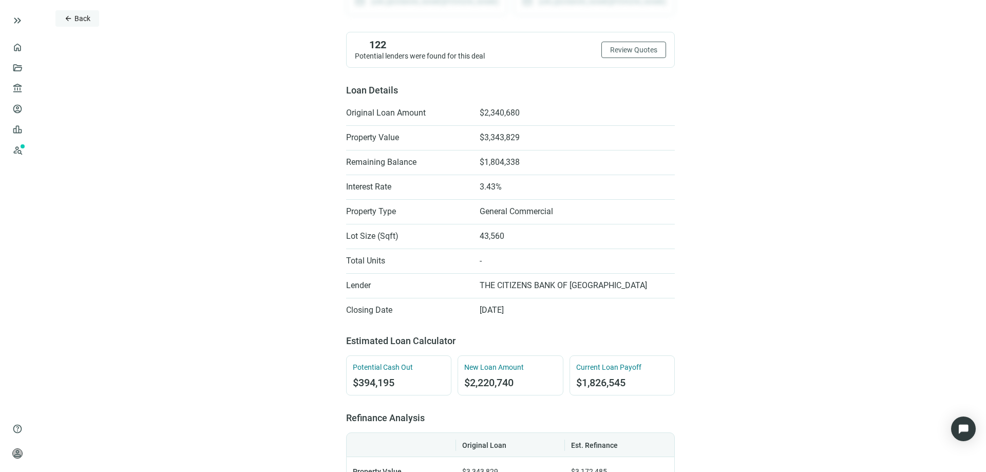
click at [74, 21] on button "arrow_back Back" at bounding box center [77, 18] width 44 height 16
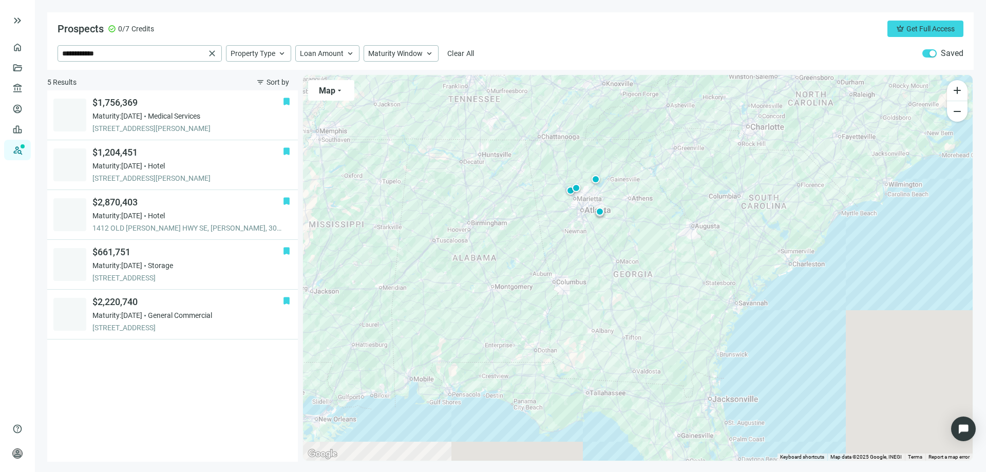
click at [932, 49] on span "button" at bounding box center [930, 53] width 14 height 8
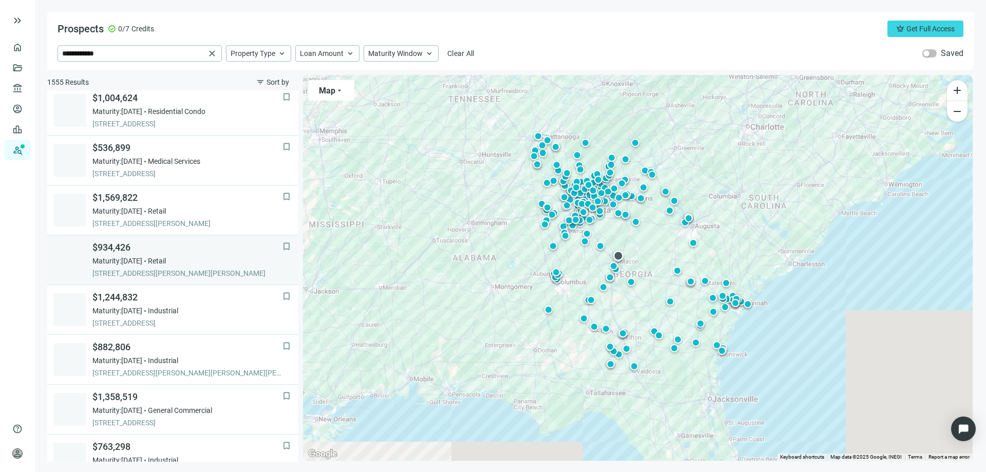
scroll to position [205, 0]
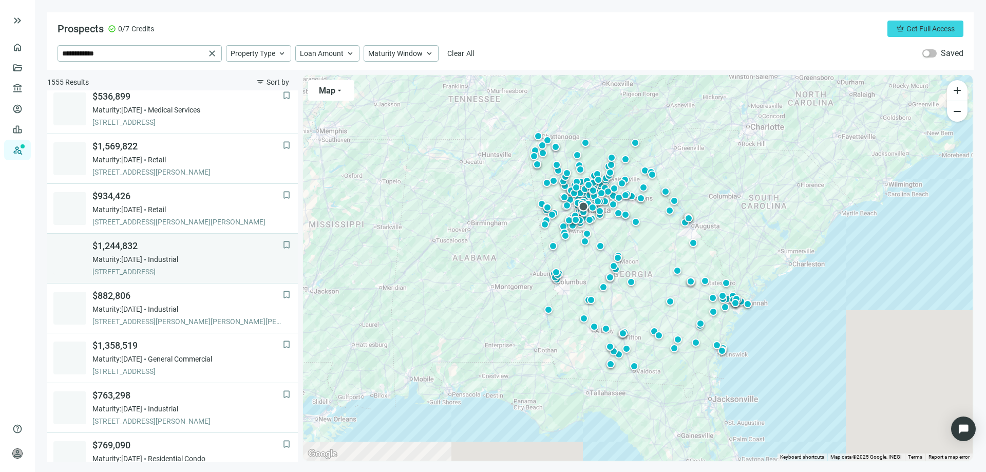
click at [128, 254] on span "Maturity: 12.12.2025" at bounding box center [117, 259] width 50 height 10
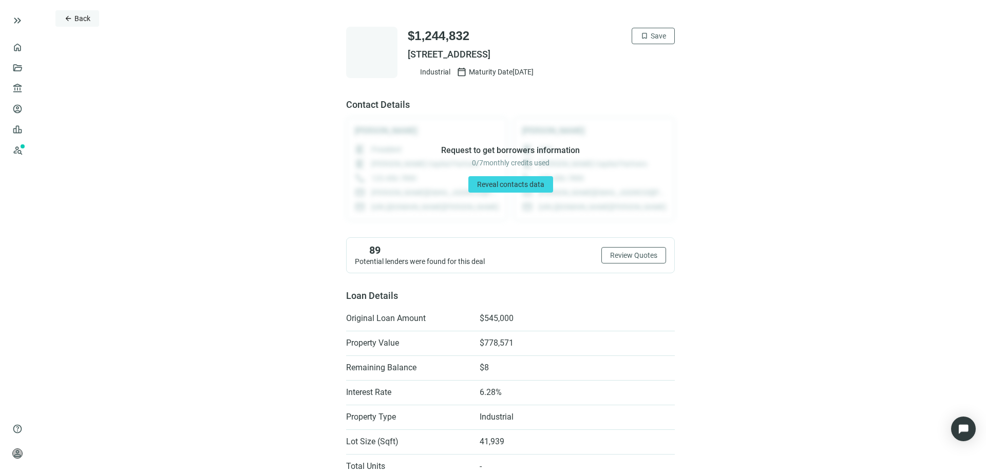
click at [68, 19] on span "arrow_back" at bounding box center [68, 18] width 8 height 8
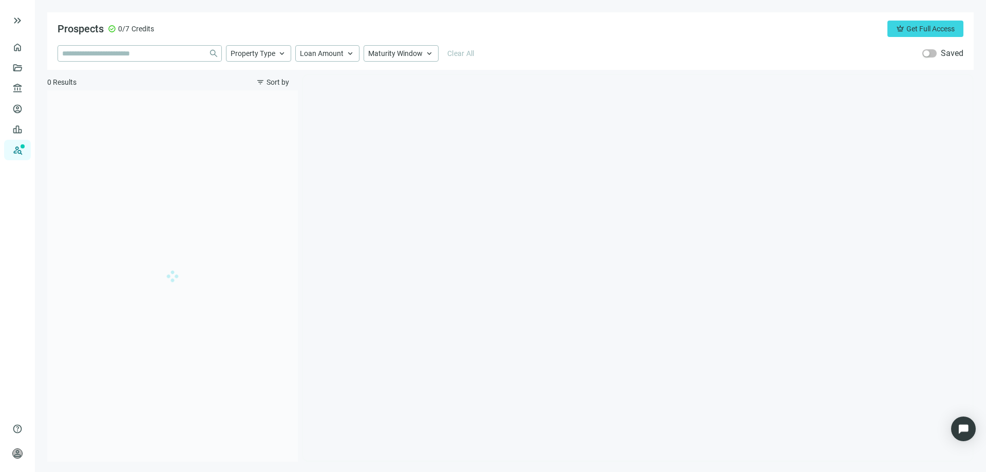
type input "**********"
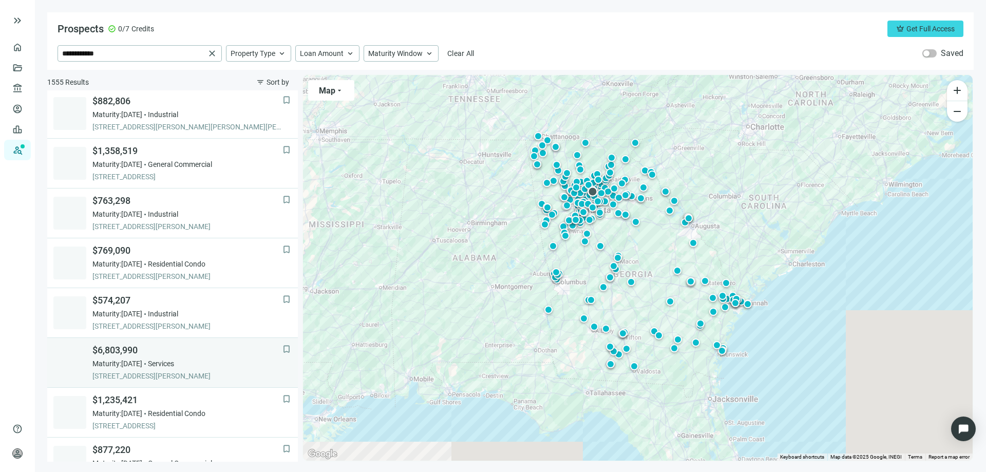
scroll to position [452, 0]
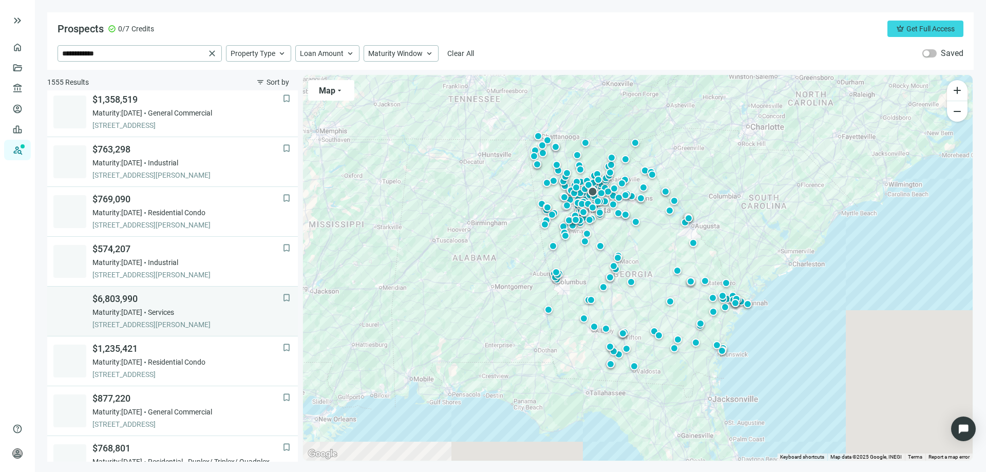
click at [122, 300] on span "$6,803,990" at bounding box center [187, 299] width 190 height 12
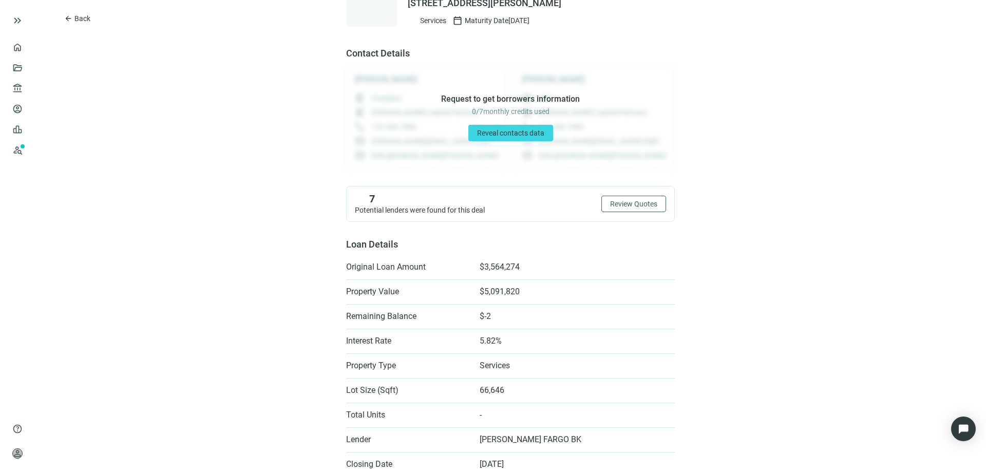
scroll to position [103, 0]
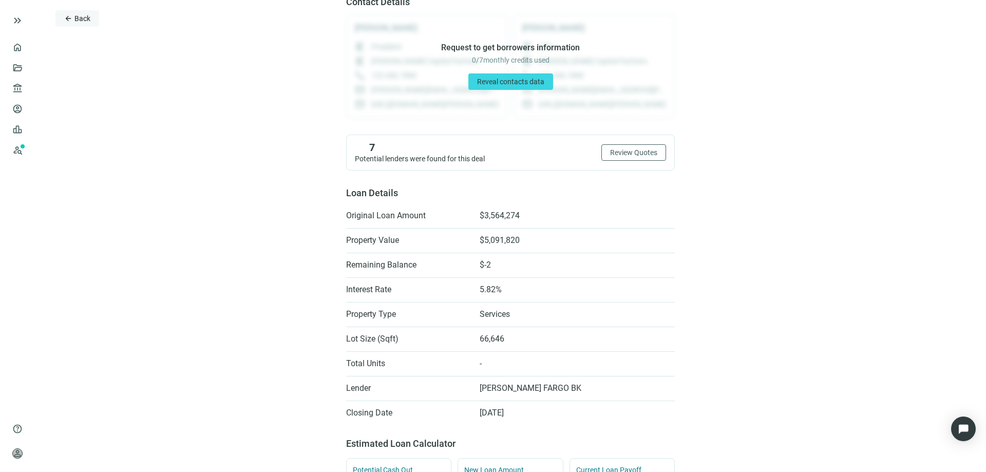
click at [70, 20] on span "arrow_back" at bounding box center [68, 18] width 8 height 8
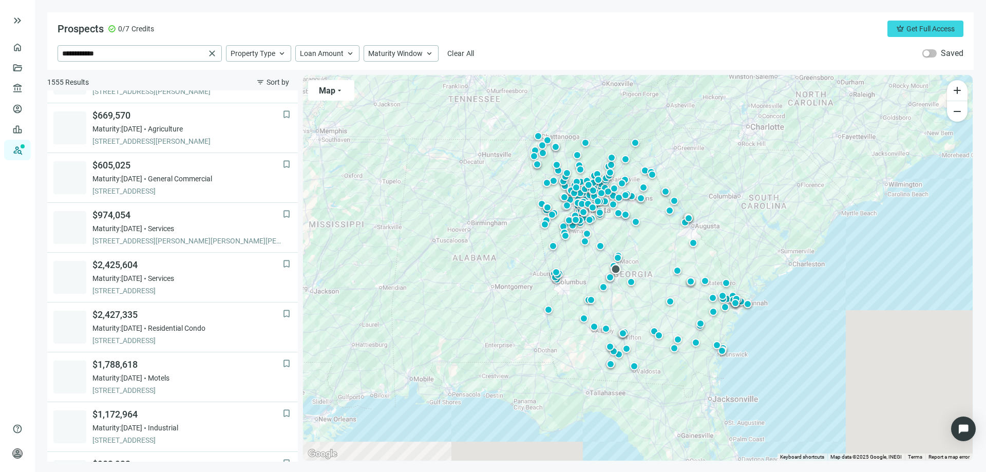
scroll to position [154, 0]
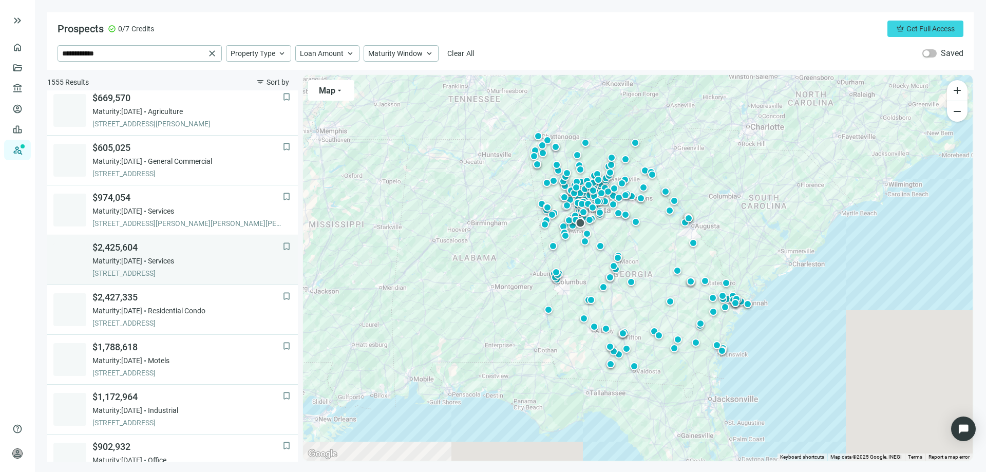
click at [106, 250] on span "$2,425,604" at bounding box center [187, 247] width 190 height 12
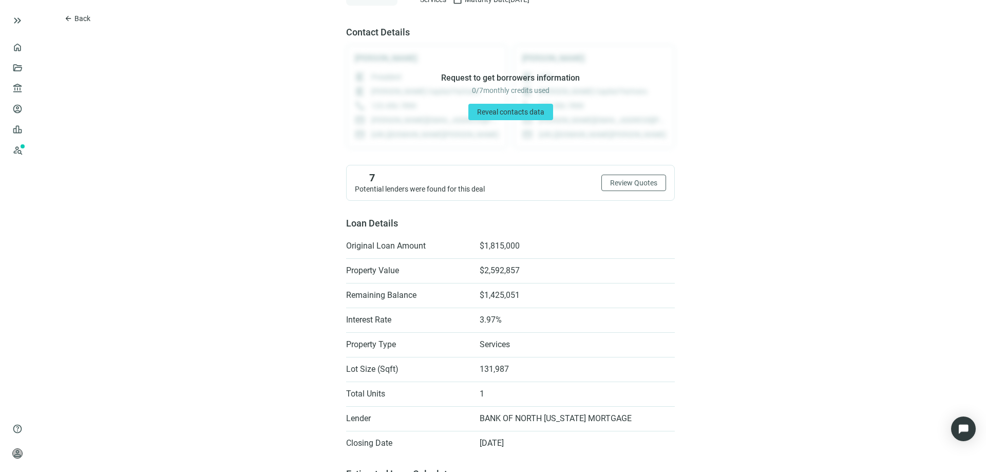
scroll to position [51, 0]
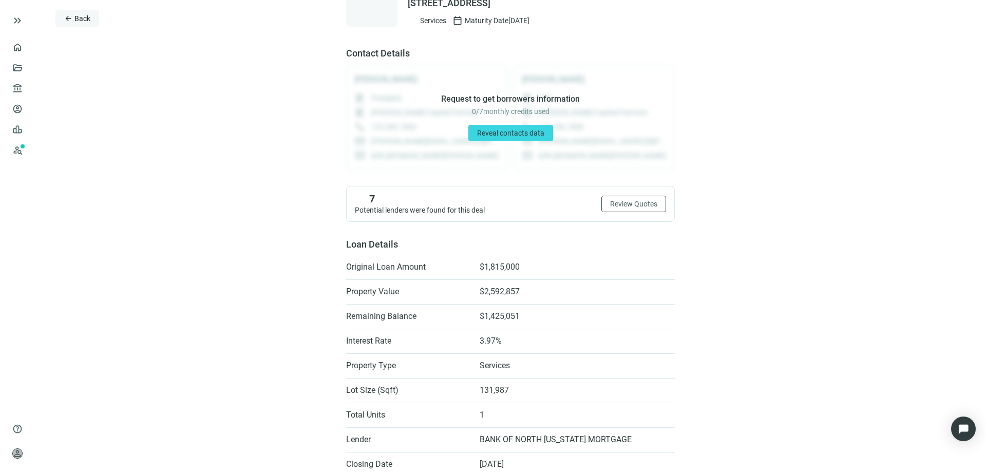
click at [70, 20] on span "arrow_back" at bounding box center [68, 18] width 8 height 8
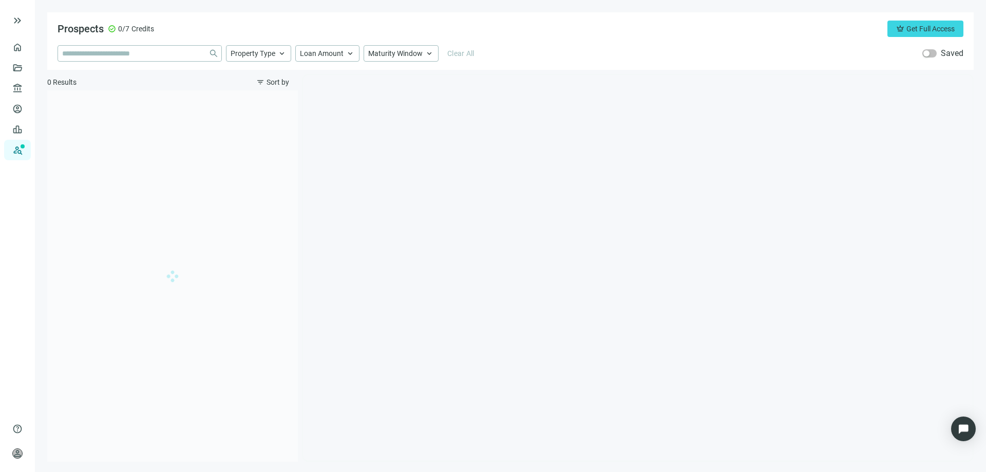
type input "**********"
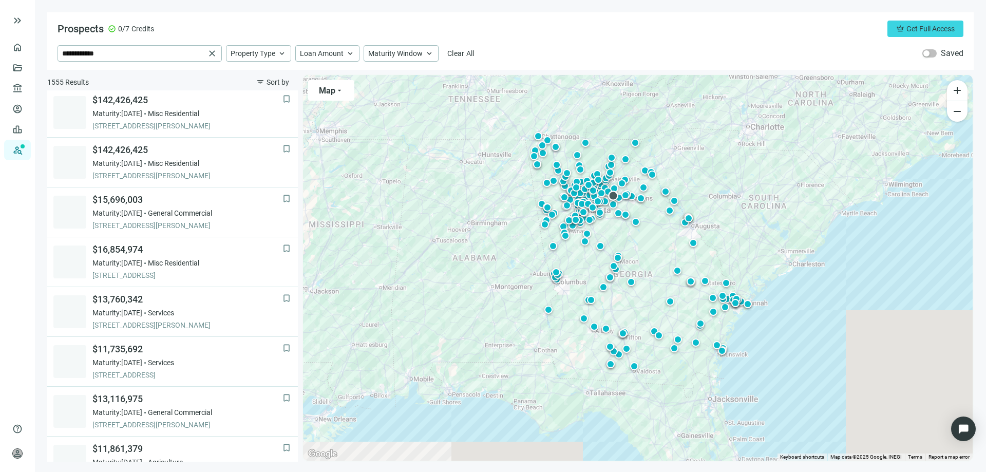
scroll to position [103, 0]
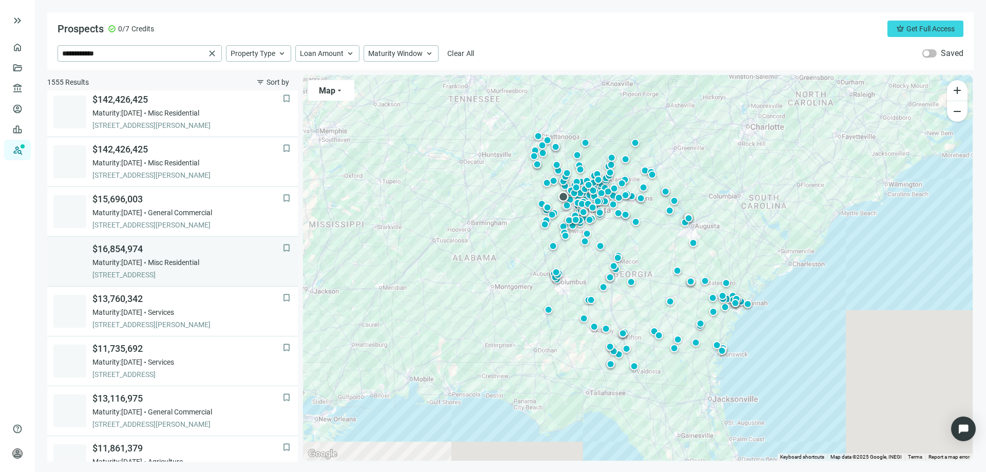
click at [115, 254] on span "$16,854,974" at bounding box center [187, 249] width 190 height 12
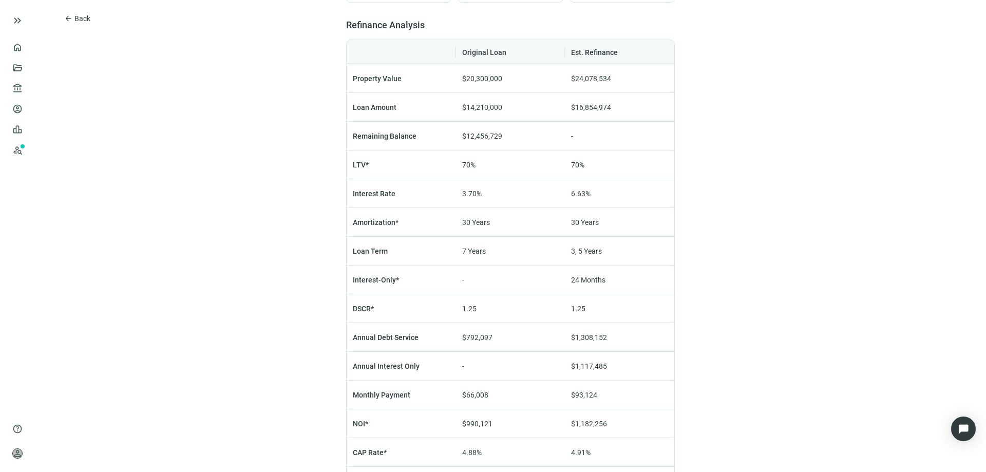
scroll to position [616, 0]
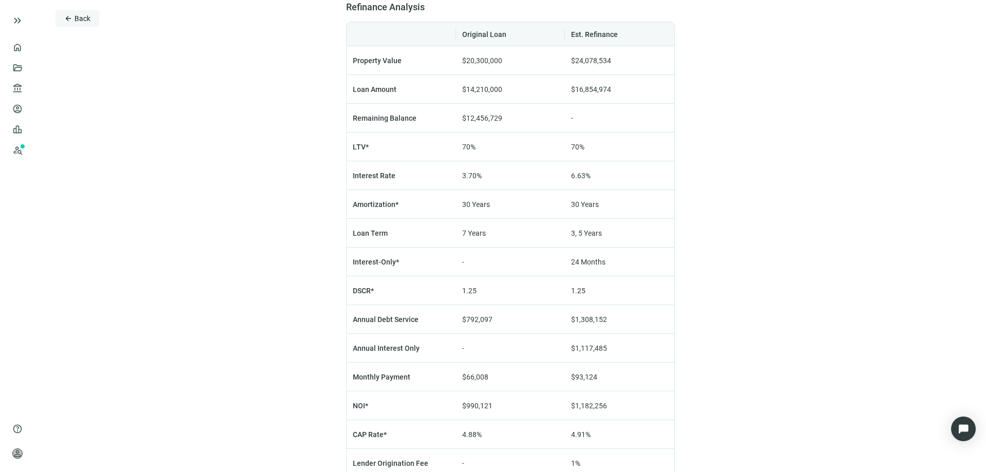
click at [70, 20] on span "arrow_back" at bounding box center [68, 18] width 8 height 8
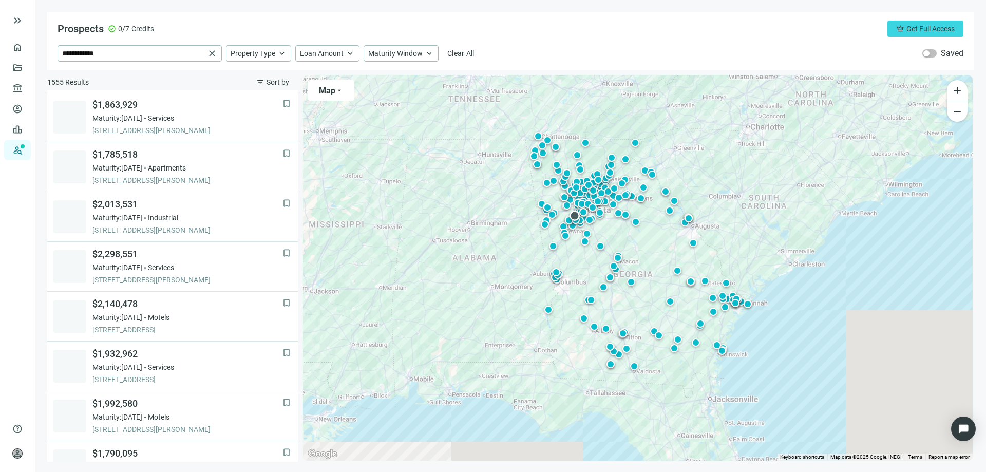
scroll to position [462, 0]
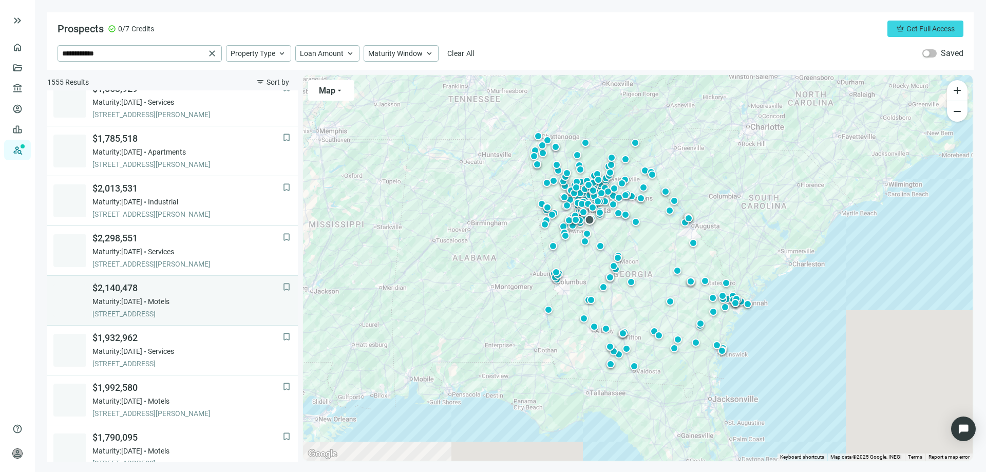
click at [136, 291] on span "$2,140,478" at bounding box center [187, 288] width 190 height 12
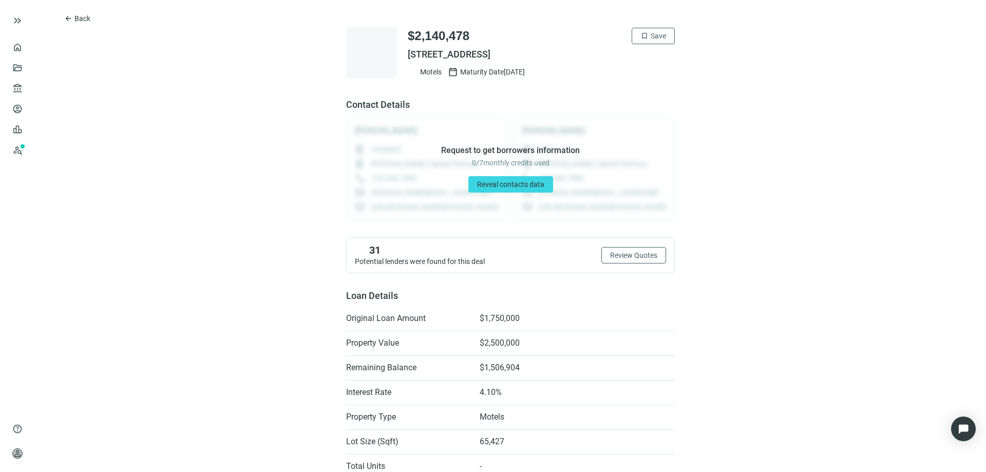
click at [576, 50] on span "100 N PARK CT, STOCKBRIDGE, GA 30281" at bounding box center [541, 54] width 267 height 12
click at [564, 54] on span "100 N PARK CT, STOCKBRIDGE, GA 30281" at bounding box center [541, 54] width 267 height 12
click at [375, 68] on div at bounding box center [371, 52] width 51 height 51
drag, startPoint x: 576, startPoint y: 54, endPoint x: 404, endPoint y: 47, distance: 172.2
click at [408, 47] on div "$2,140,478 bookmark Save 100 N PARK CT, STOCKBRIDGE, GA 30281 Motels calendar_t…" at bounding box center [541, 52] width 267 height 49
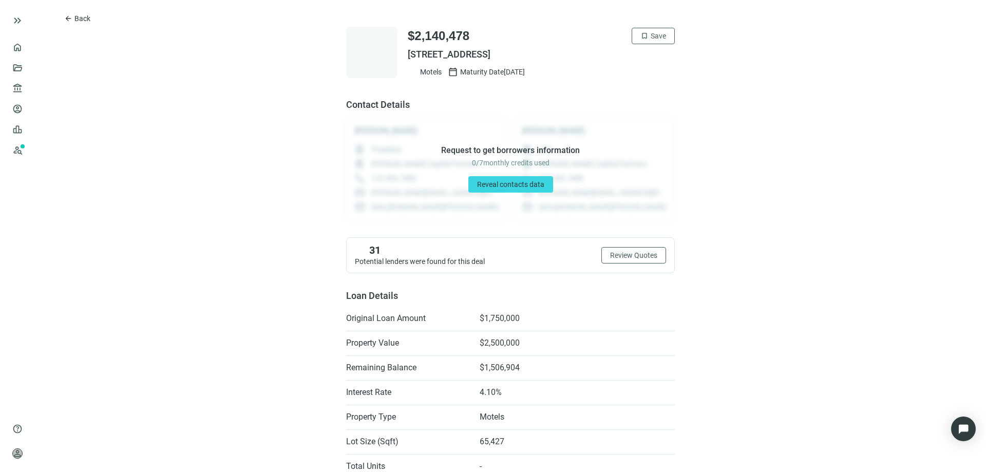
copy span "100 N PARK CT, STOCKBRIDGE, GA 30281"
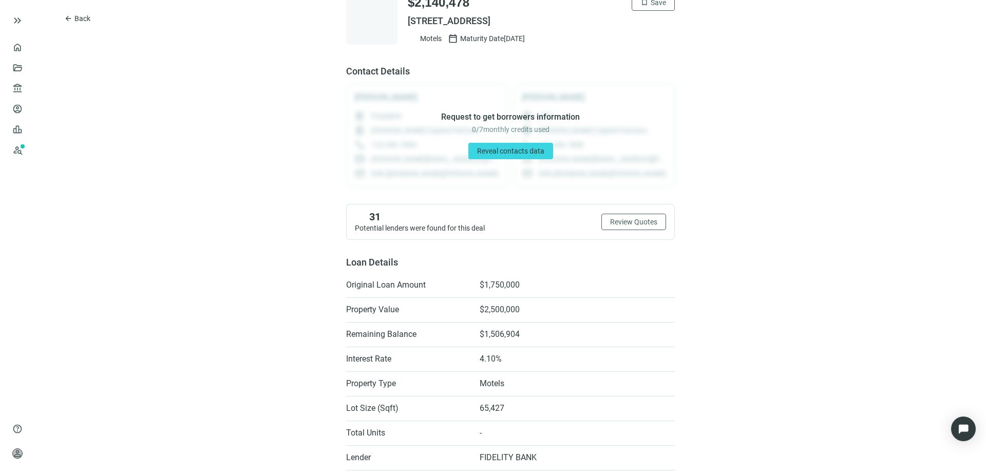
scroll to position [51, 0]
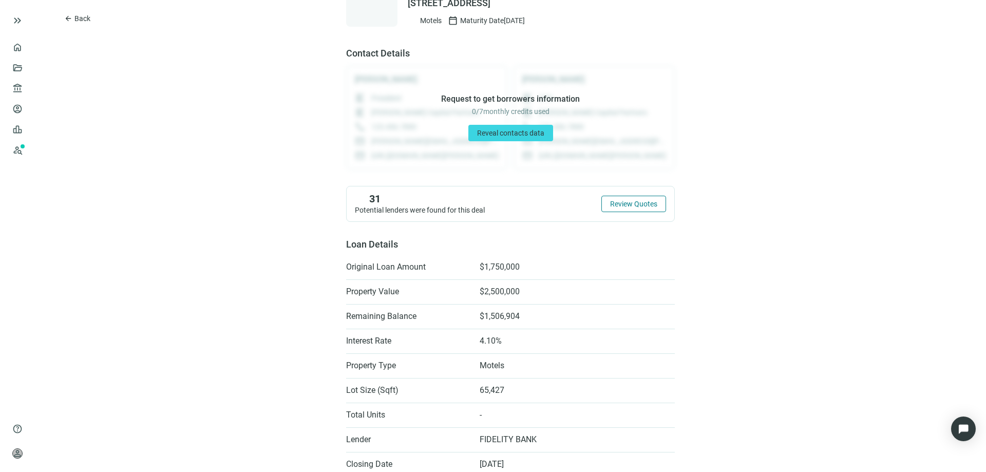
click at [633, 202] on span "Review Quotes" at bounding box center [633, 204] width 47 height 8
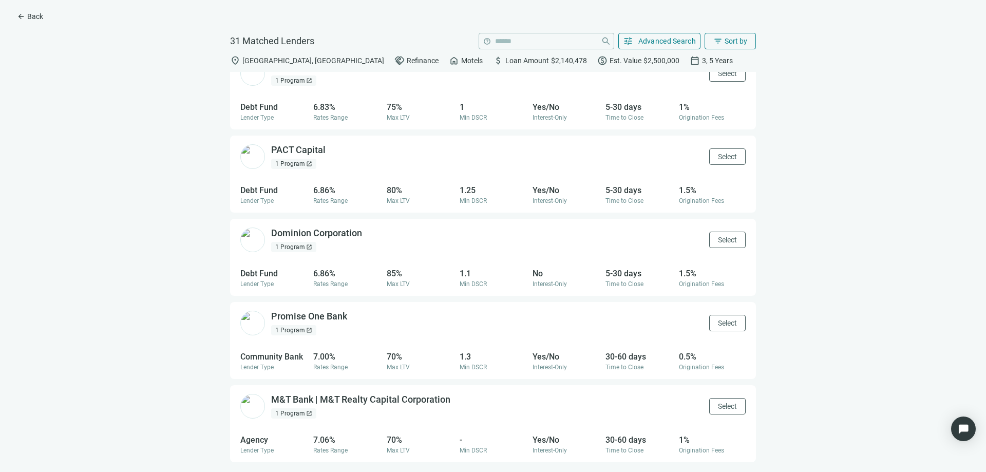
scroll to position [1769, 0]
click at [315, 151] on div "PACT Capital open_in_new" at bounding box center [304, 148] width 67 height 13
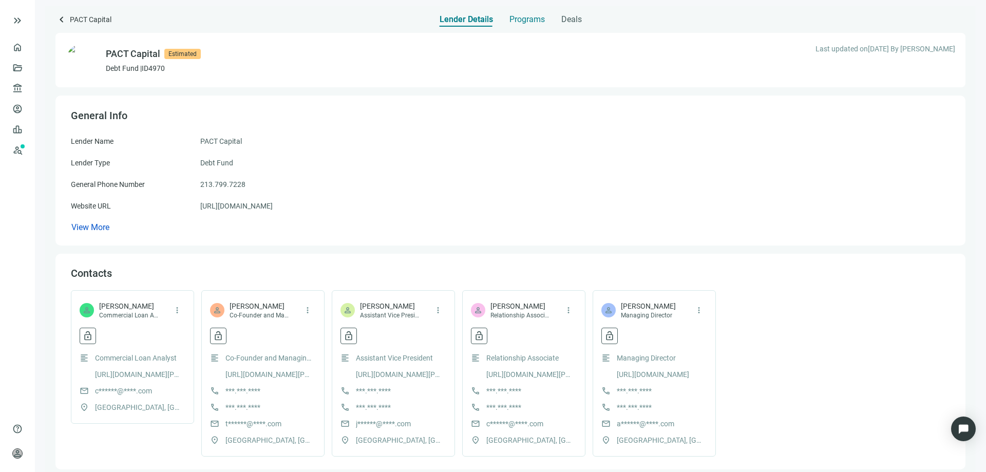
click at [518, 20] on span "Programs" at bounding box center [527, 19] width 35 height 10
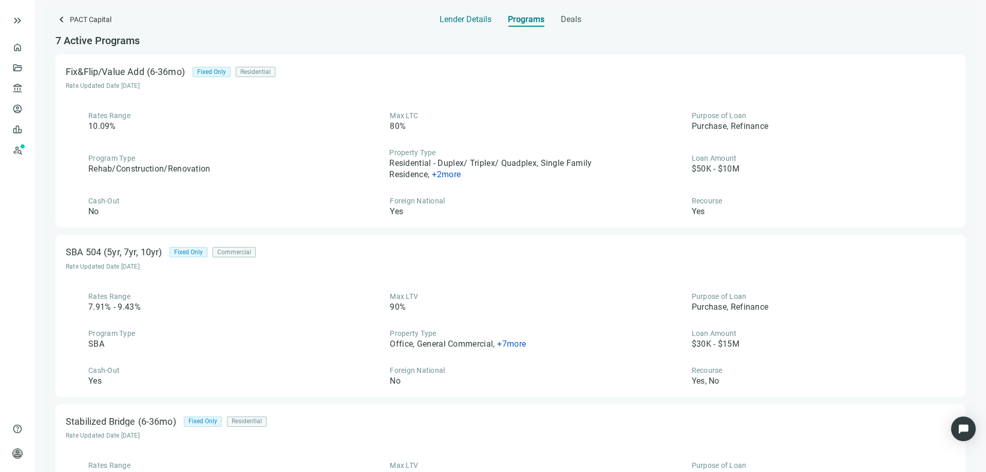
click at [457, 18] on span "Lender Details" at bounding box center [466, 19] width 52 height 10
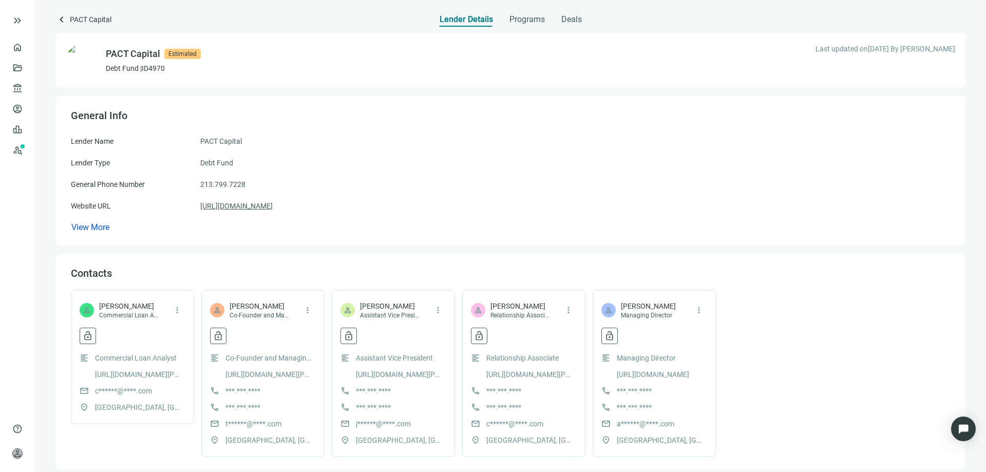
click at [237, 205] on link "https://pactcap.com" at bounding box center [236, 205] width 72 height 11
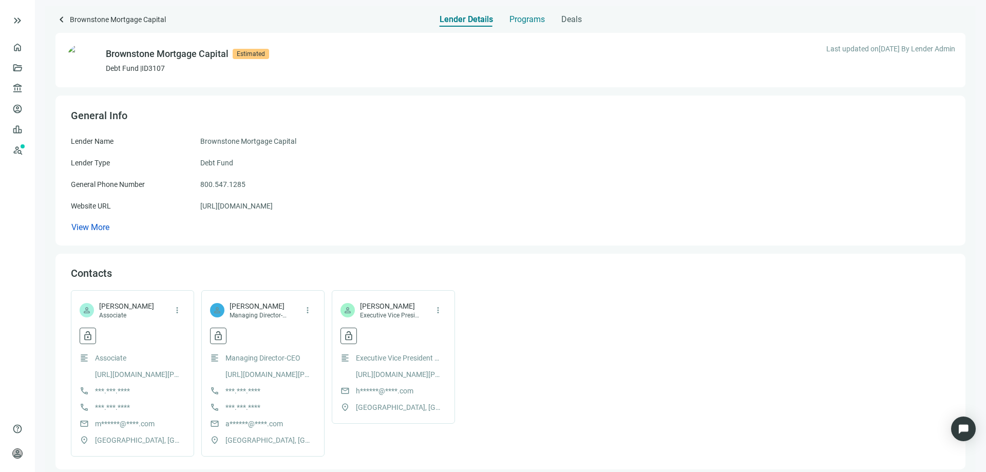
click at [526, 15] on span "Programs" at bounding box center [527, 19] width 35 height 10
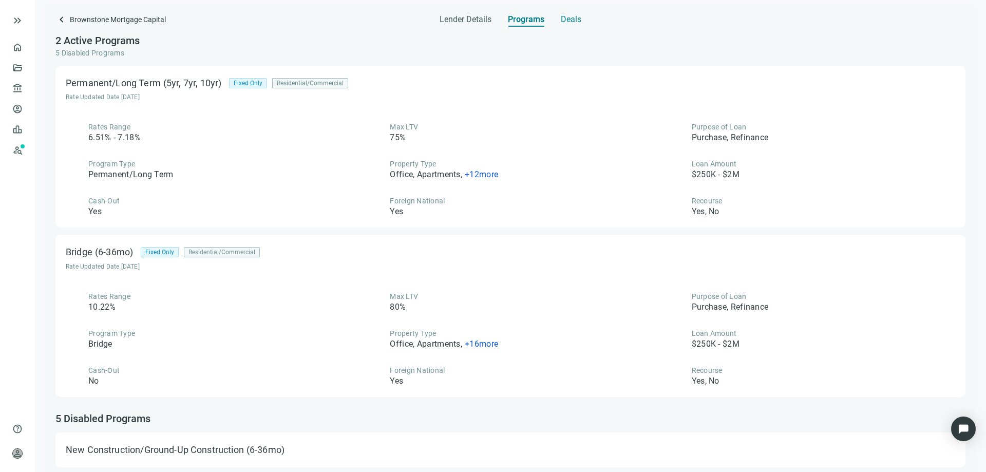
click at [572, 19] on span "Deals" at bounding box center [571, 19] width 21 height 10
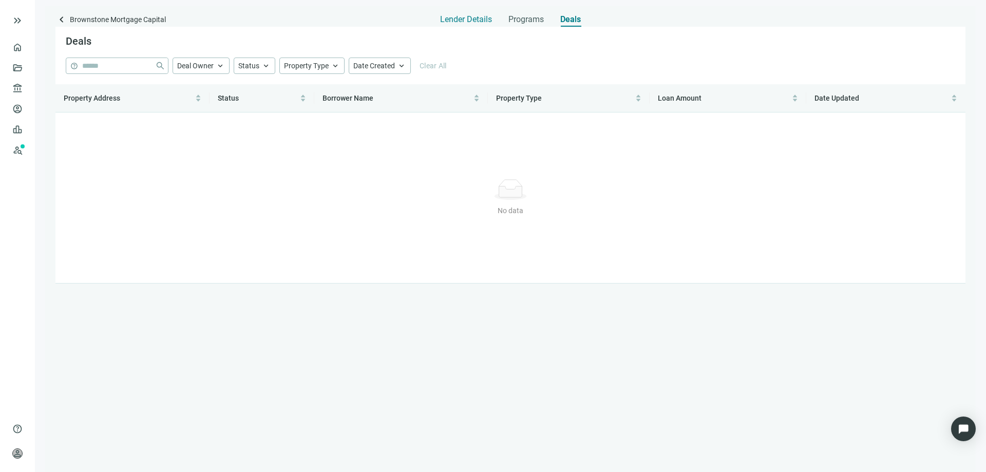
click at [458, 12] on div "Lender Details" at bounding box center [466, 16] width 52 height 21
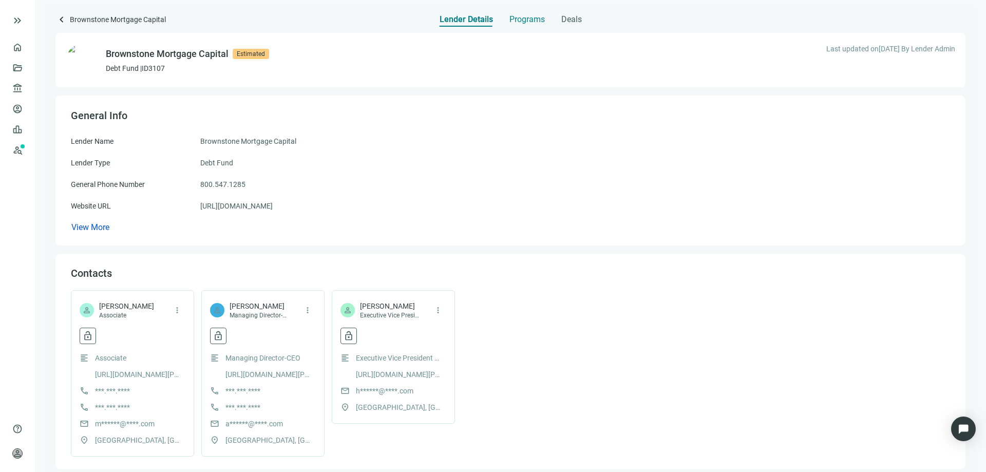
click at [517, 23] on span "Programs" at bounding box center [527, 19] width 35 height 10
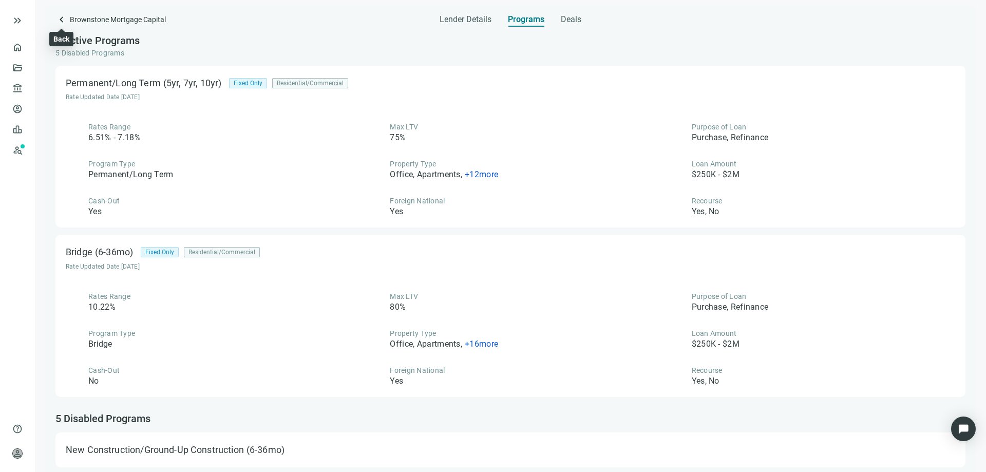
click at [64, 21] on span "keyboard_arrow_left" at bounding box center [61, 19] width 12 height 12
